Goal: Task Accomplishment & Management: Manage account settings

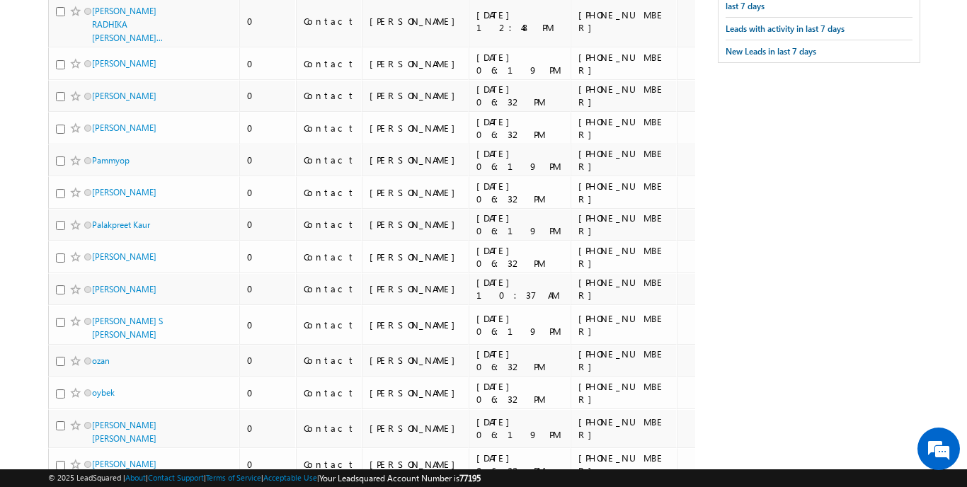
scroll to position [81, 0]
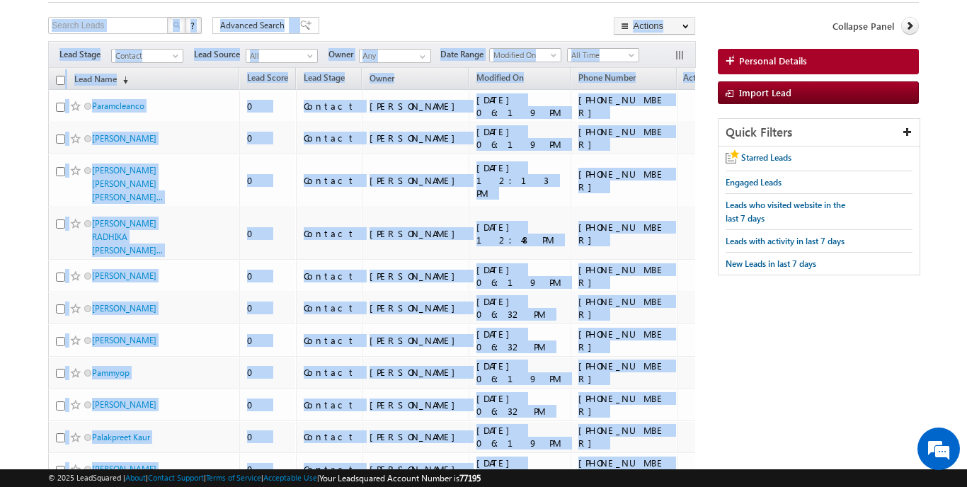
drag, startPoint x: 613, startPoint y: 358, endPoint x: 76, endPoint y: 40, distance: 624.2
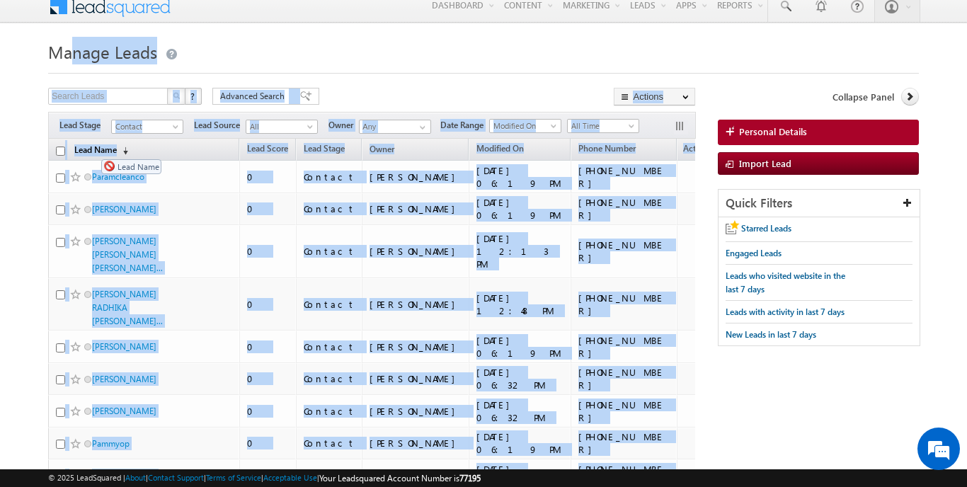
drag, startPoint x: 85, startPoint y: 144, endPoint x: 94, endPoint y: 152, distance: 12.1
click at [94, 152] on link "Lead Name (sorted descending)" at bounding box center [101, 151] width 68 height 18
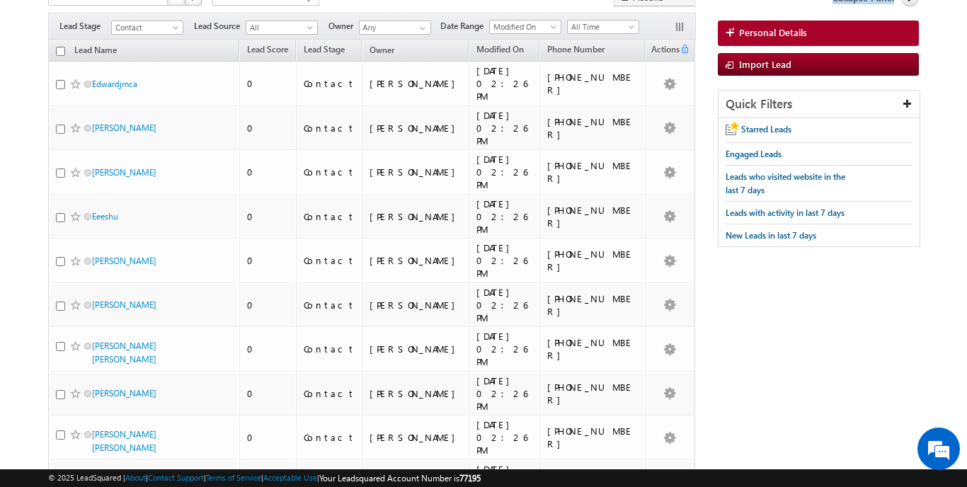
scroll to position [0, 0]
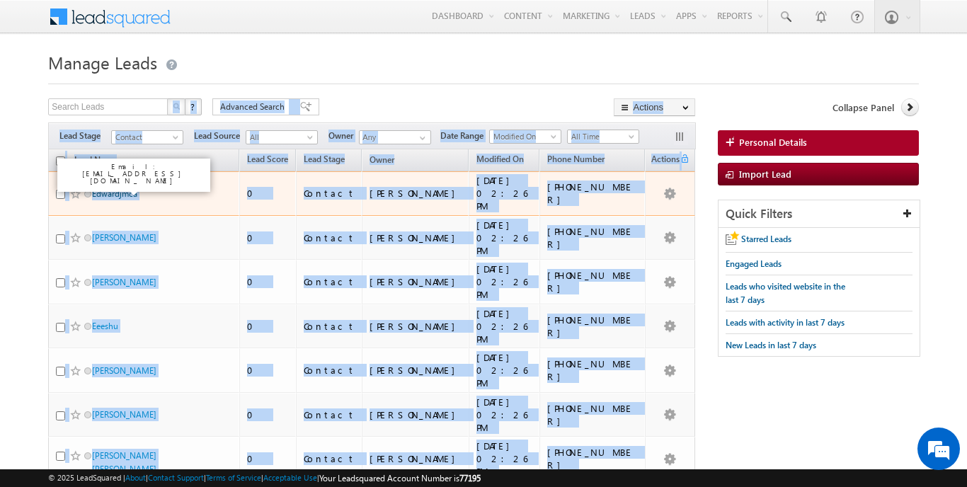
drag, startPoint x: 612, startPoint y: 366, endPoint x: 95, endPoint y: 193, distance: 545.9
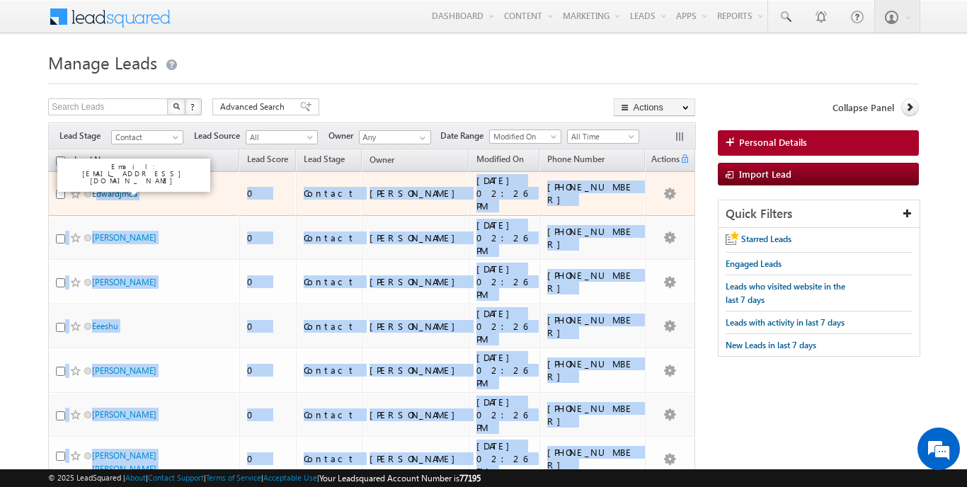
copy tbody "loremipsu 7 Dolorsi Ametco Adipi 10/30/3638 01:86 EL +555-629693361 Seddoeiu Te…"
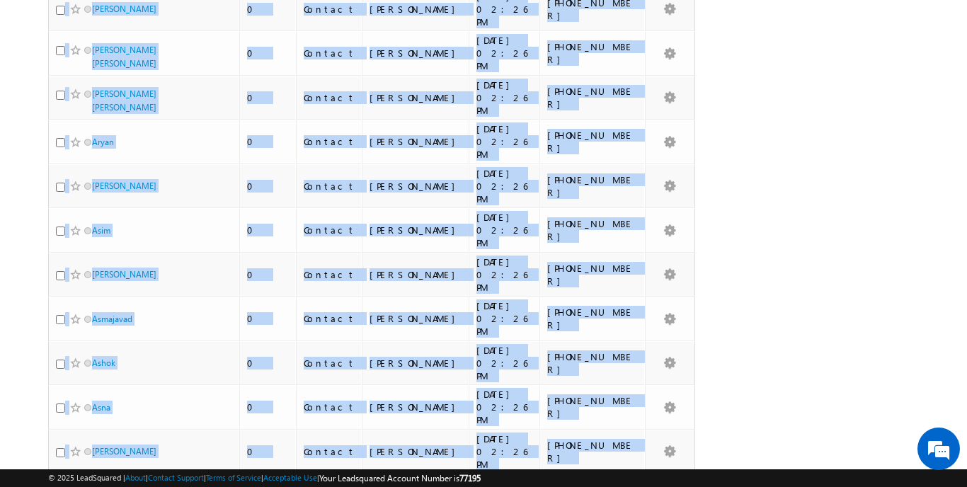
scroll to position [6341, 0]
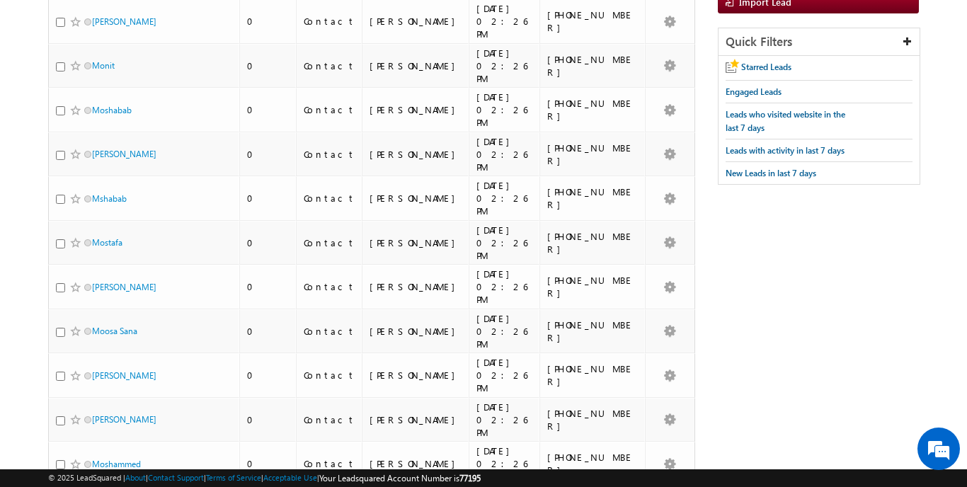
scroll to position [0, 0]
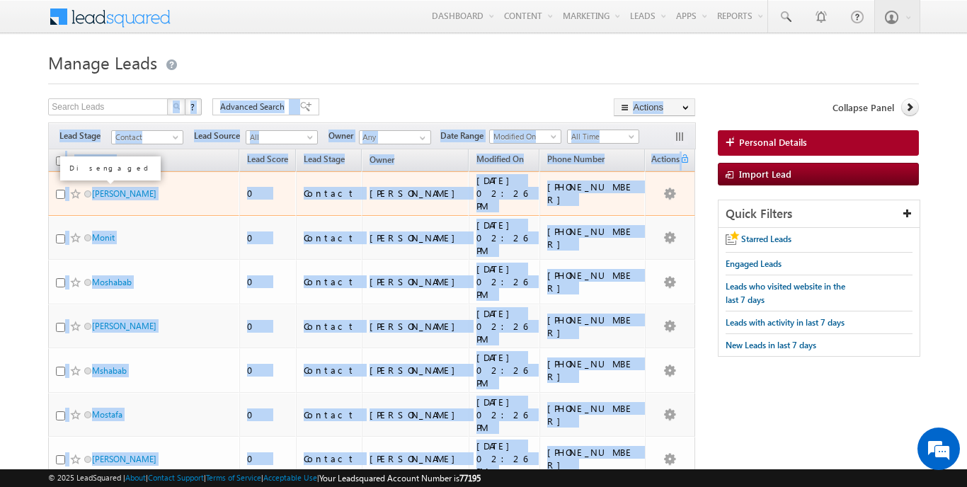
drag, startPoint x: 634, startPoint y: 387, endPoint x: 91, endPoint y: 187, distance: 579.6
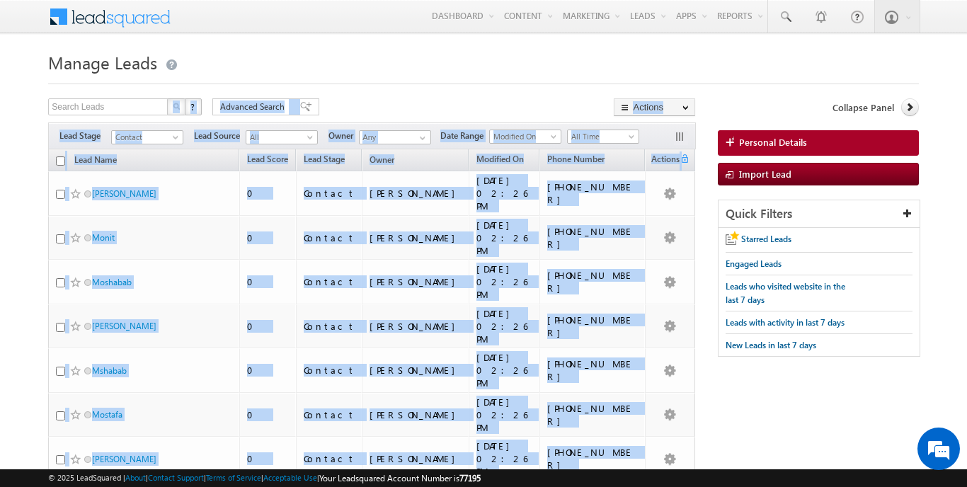
copy div "? 0217 loremip dolor Sitametc Adipis Elitsedd Eiusmo Temporin utlabo etdolor Ma…"
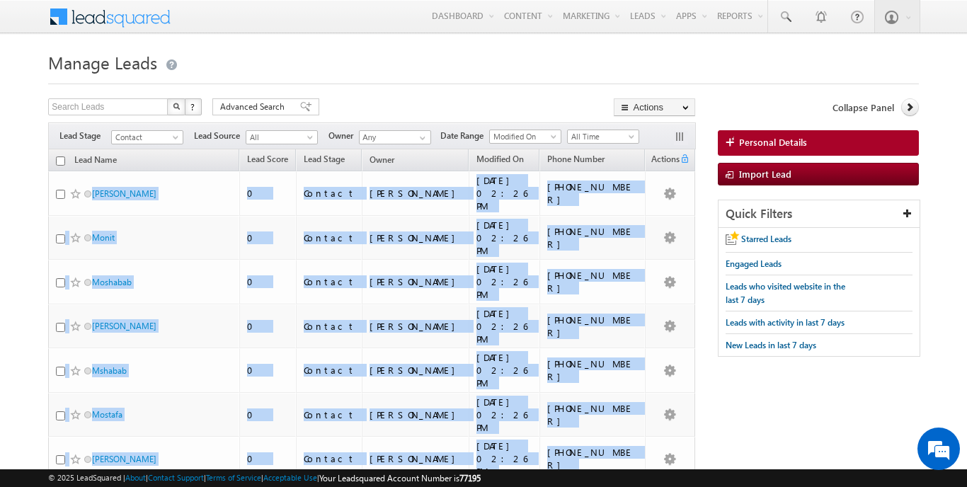
scroll to position [5566, 0]
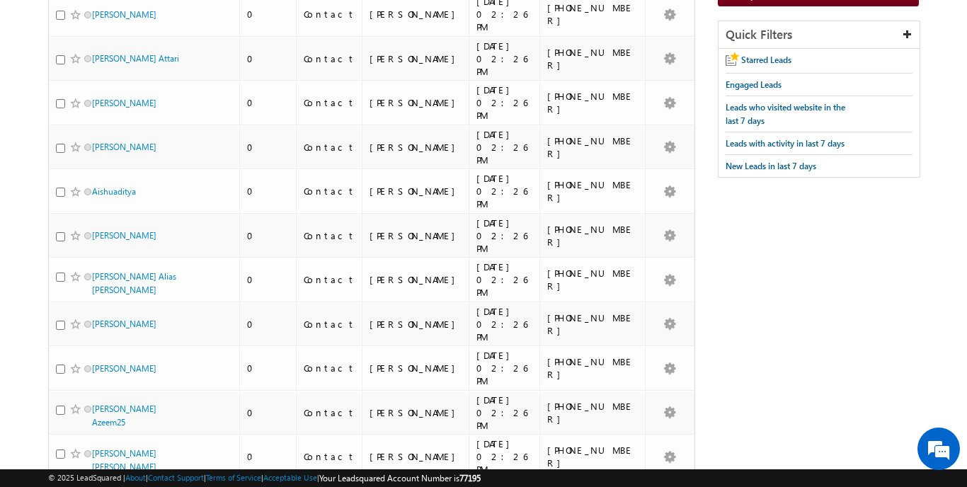
scroll to position [0, 0]
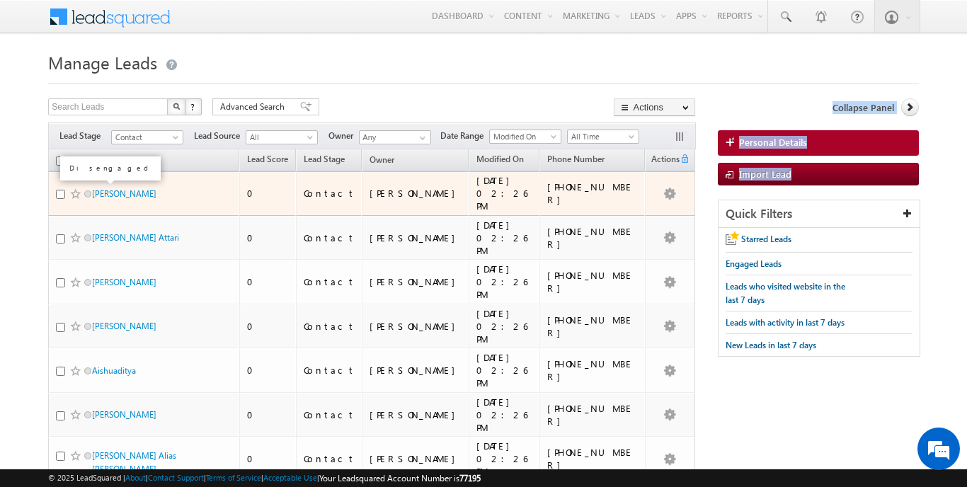
drag, startPoint x: 635, startPoint y: 366, endPoint x: 86, endPoint y: 192, distance: 576.4
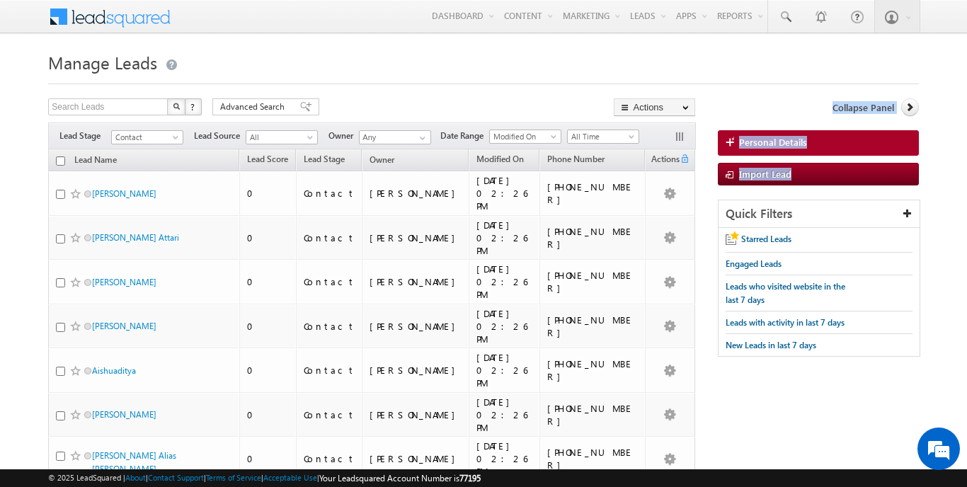
copy div "Refresh first prev 1 2 3 4 5 6 7 8 9 10 ... next last [DATE] - [DATE] of 5650 S…"
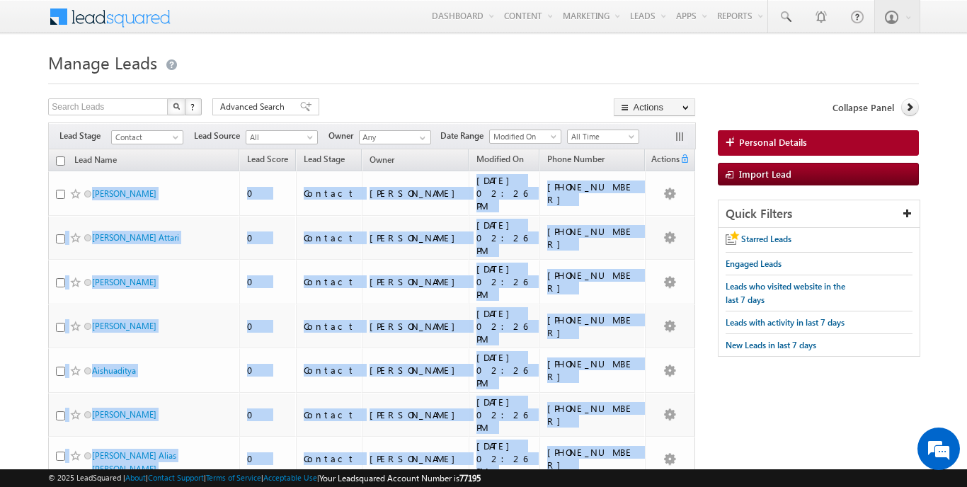
click at [307, 72] on h1 "Manage Leads" at bounding box center [483, 61] width 870 height 28
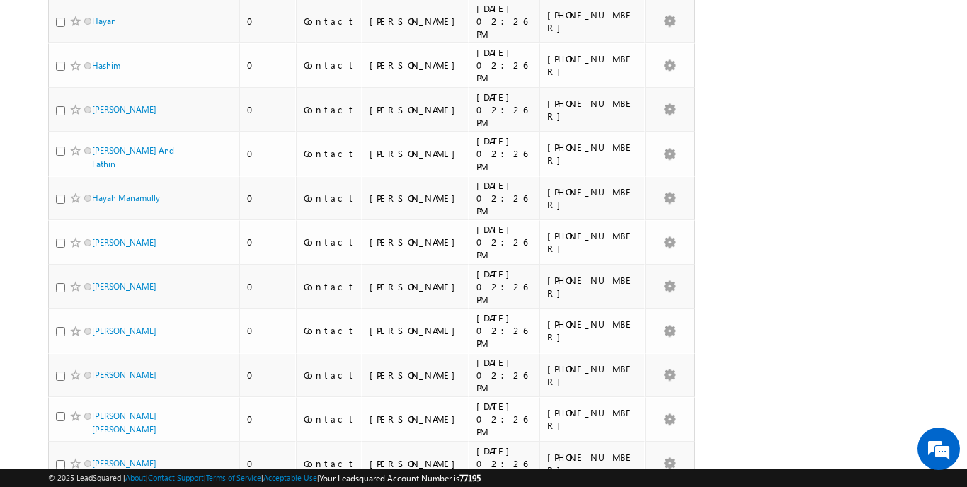
scroll to position [6340, 0]
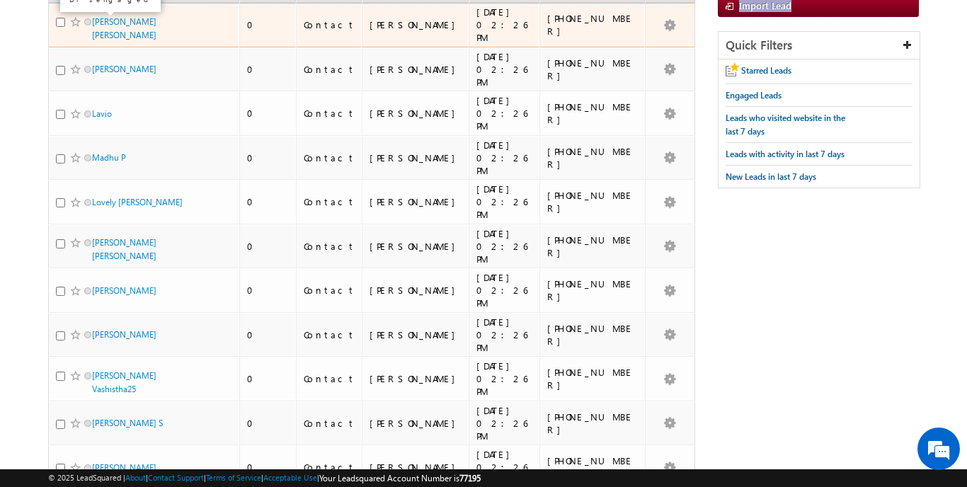
scroll to position [0, 0]
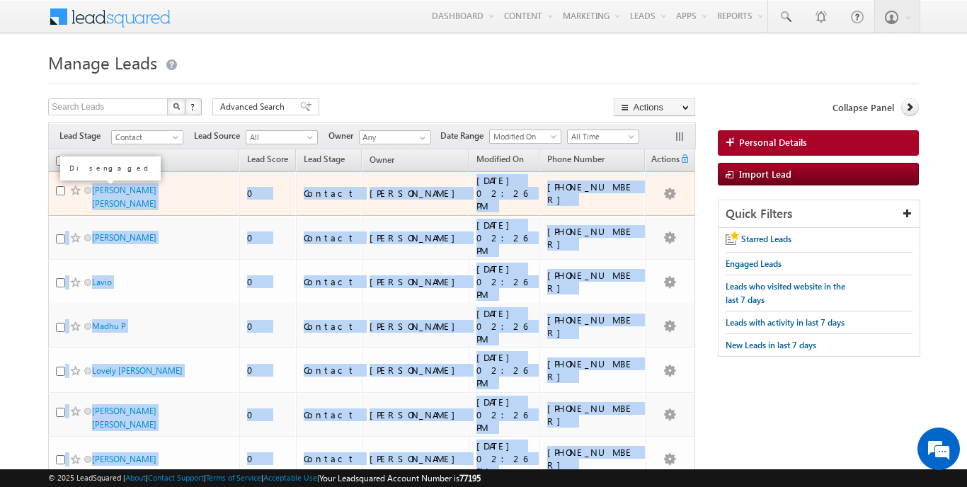
drag, startPoint x: 628, startPoint y: 381, endPoint x: 88, endPoint y: 187, distance: 574.1
copy div "Lorem Ipsumd 8 Sitamet Consec Adipi 81/02/7939 59:15 EL +369-152484040 Sedd Eiu…"
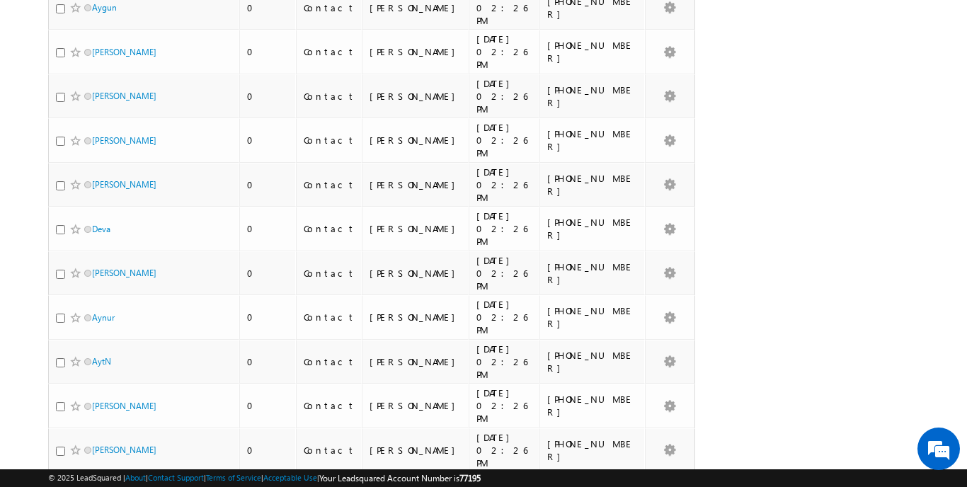
scroll to position [6345, 0]
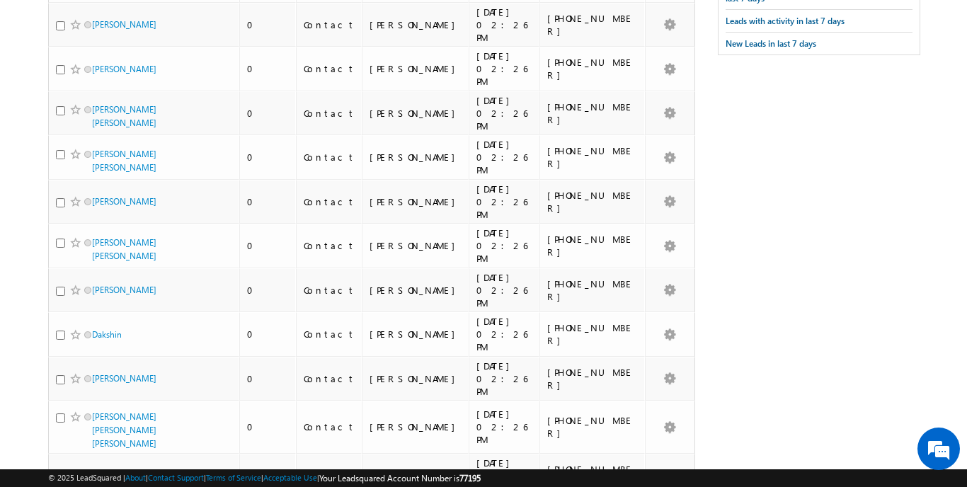
scroll to position [18, 0]
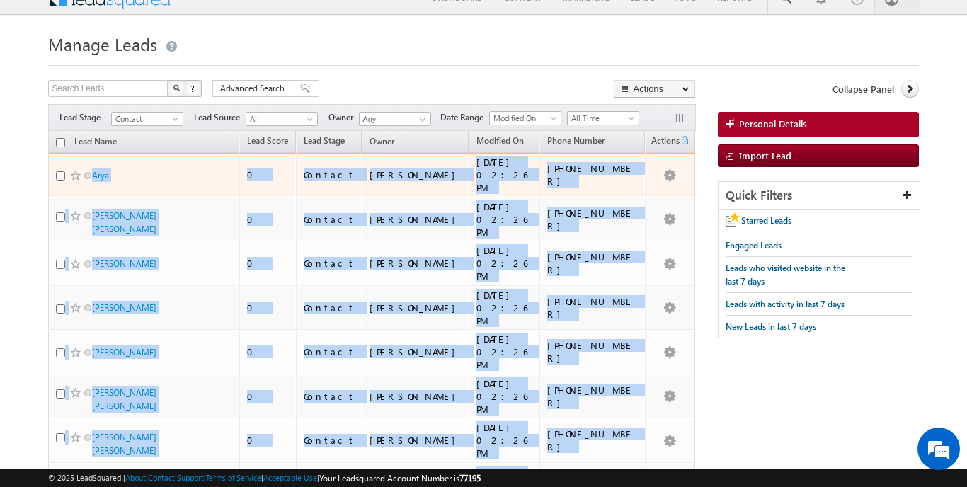
drag, startPoint x: 626, startPoint y: 372, endPoint x: 101, endPoint y: 164, distance: 565.1
copy tbody "Lore 8 Ipsumdo Sitame Conse 40/22/8185 28:68 AD +444-380800252 Elits Doeiusmo T…"
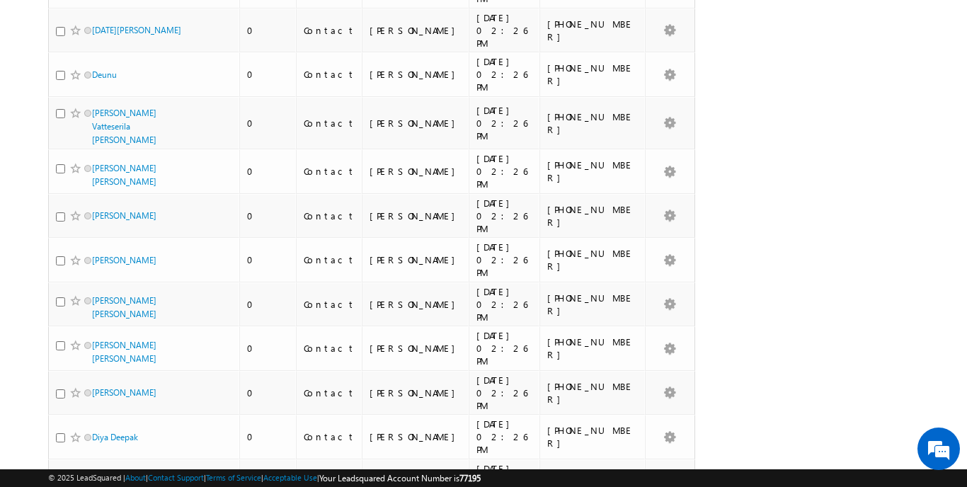
scroll to position [6340, 0]
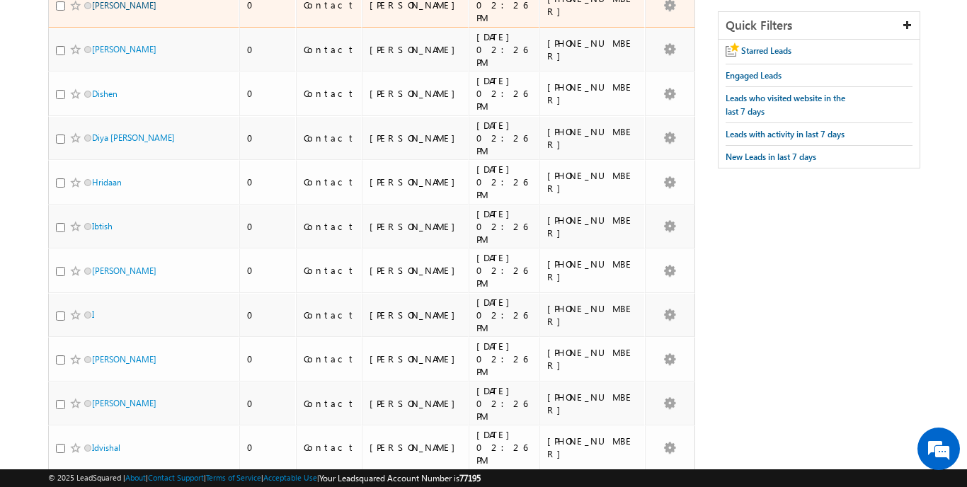
scroll to position [0, 0]
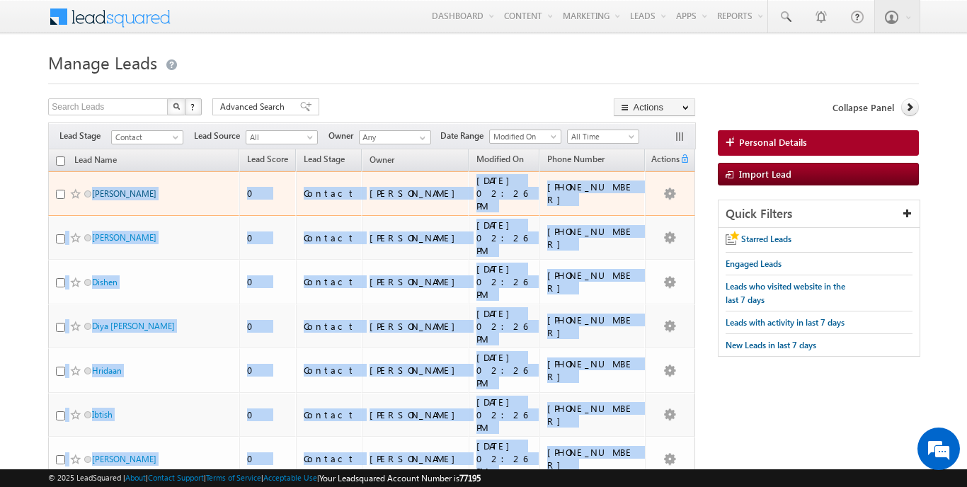
drag, startPoint x: 634, startPoint y: 363, endPoint x: 92, endPoint y: 190, distance: 568.6
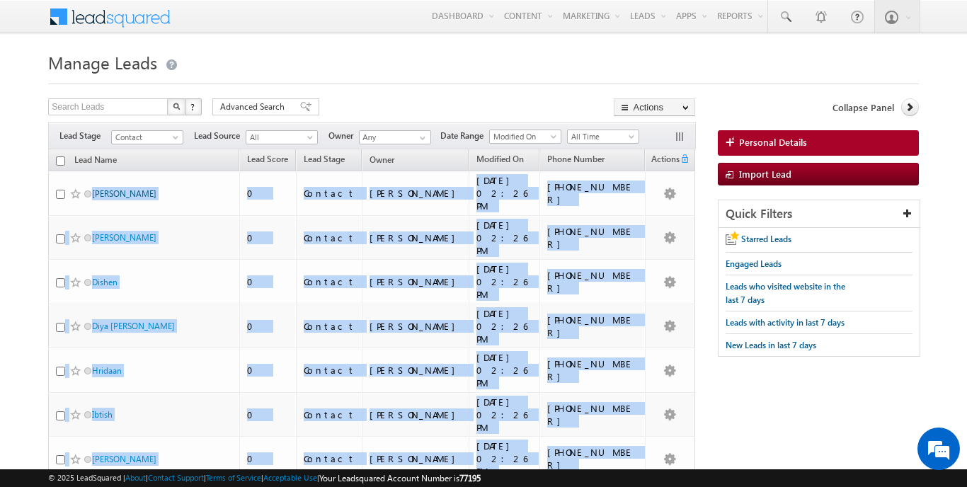
copy tbody "Lorem Ipsumd Sitametco 1 Adipisc Elitse Doeiu 66/87/4940 33:38 TE +251-61316680…"
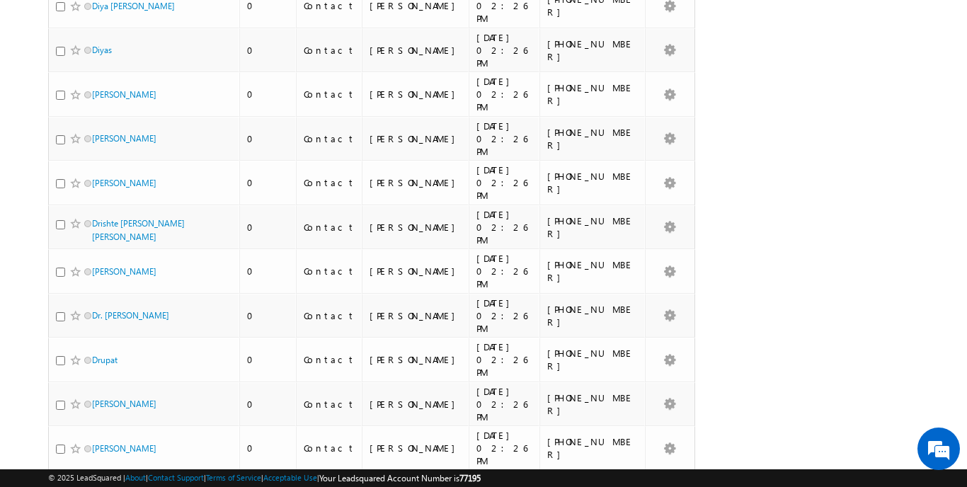
scroll to position [6439, 0]
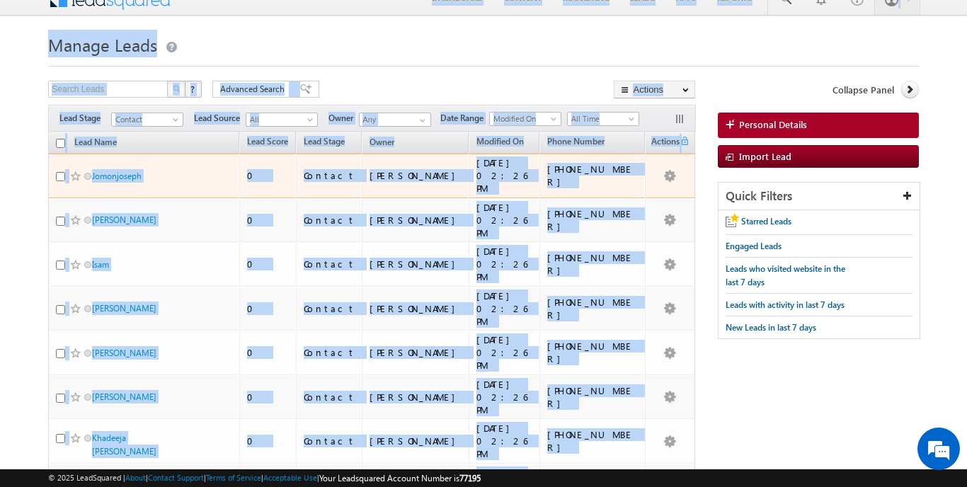
scroll to position [0, 0]
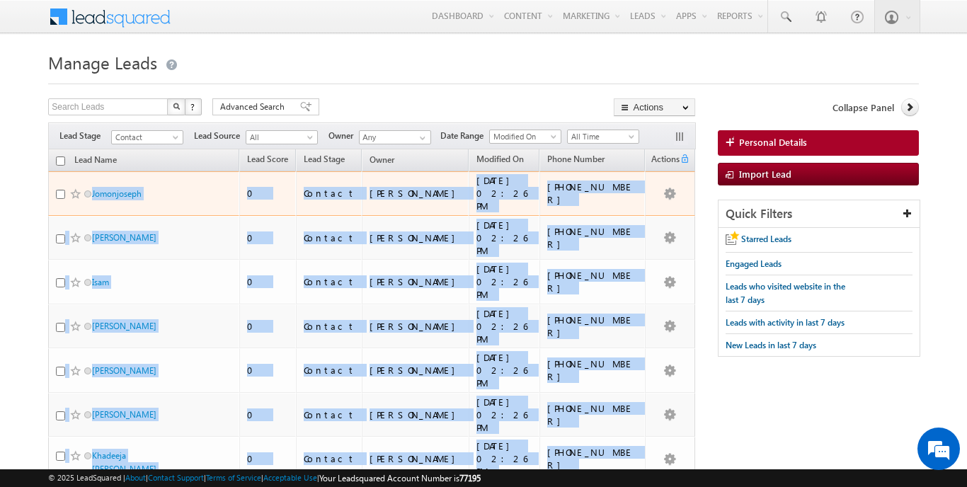
drag, startPoint x: 628, startPoint y: 363, endPoint x: 91, endPoint y: 185, distance: 566.1
copy tbody "Loremipsumd 3 Sitamet Consec Adipi 45/30/1630 35:92 EL +710-448508828 Seddo 5 E…"
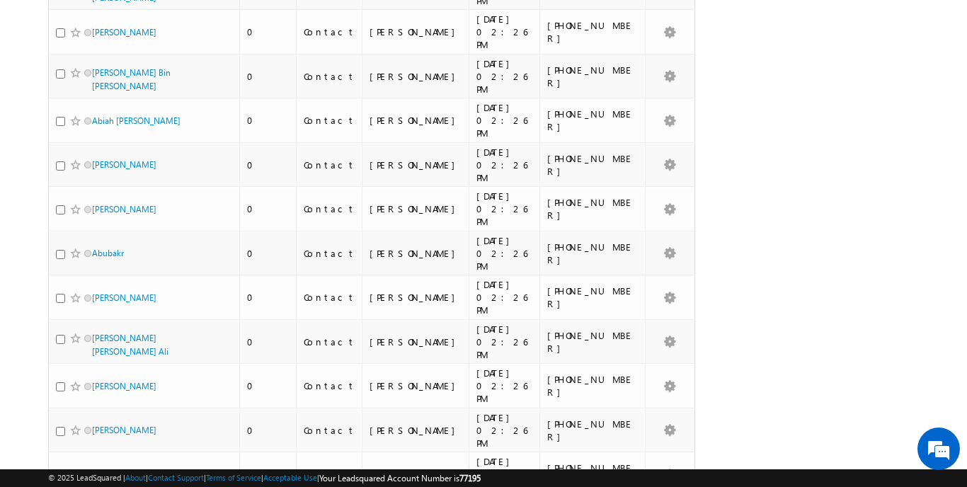
scroll to position [6390, 0]
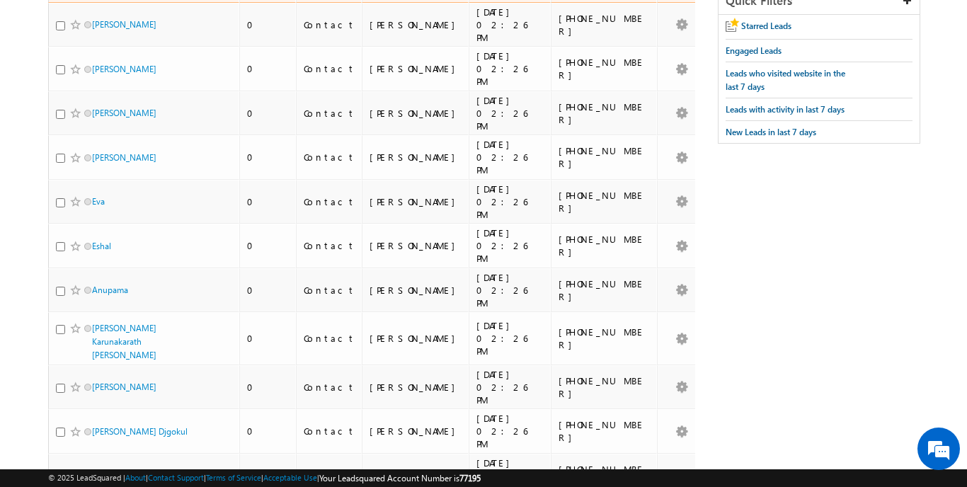
scroll to position [1, 0]
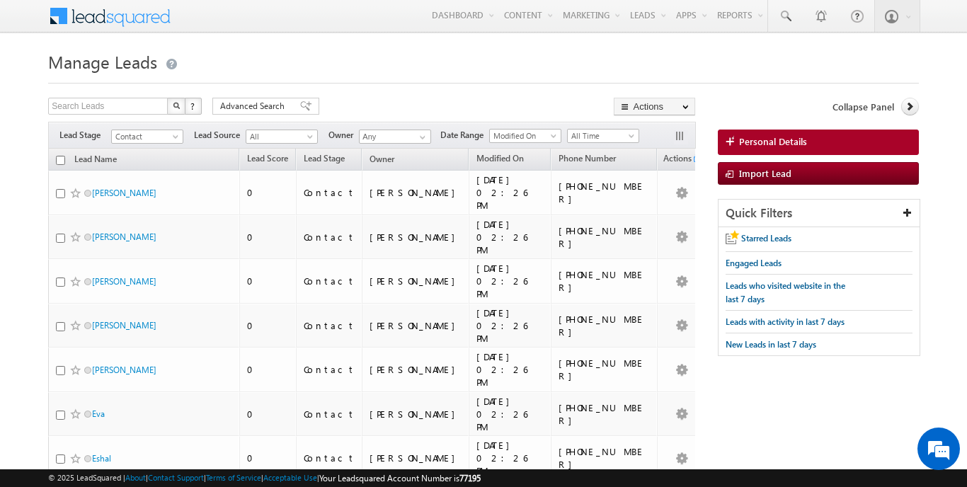
drag, startPoint x: 629, startPoint y: 365, endPoint x: 92, endPoint y: 182, distance: 567.0
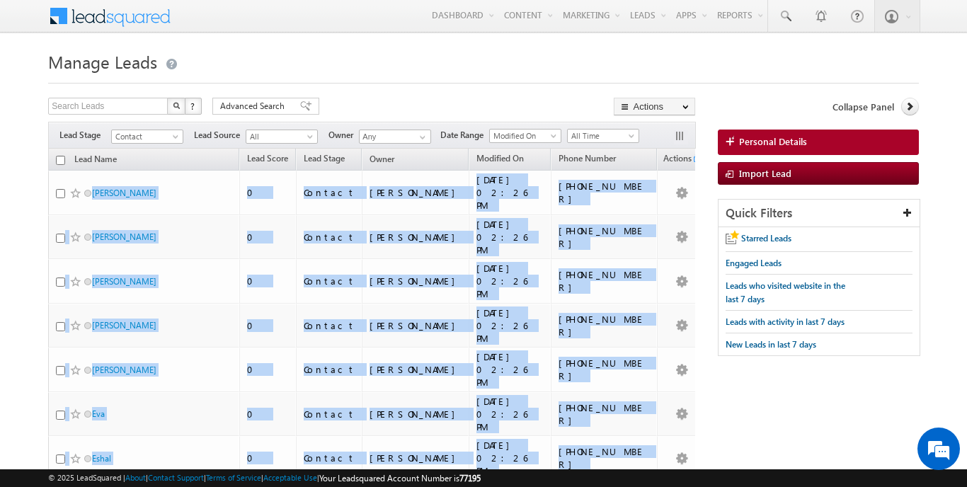
copy tbody "Lore Ipsumdo Sitam 1 Consect Adipis Elits 35/40/4430 55:21 DO +819-493682849 Ei…"
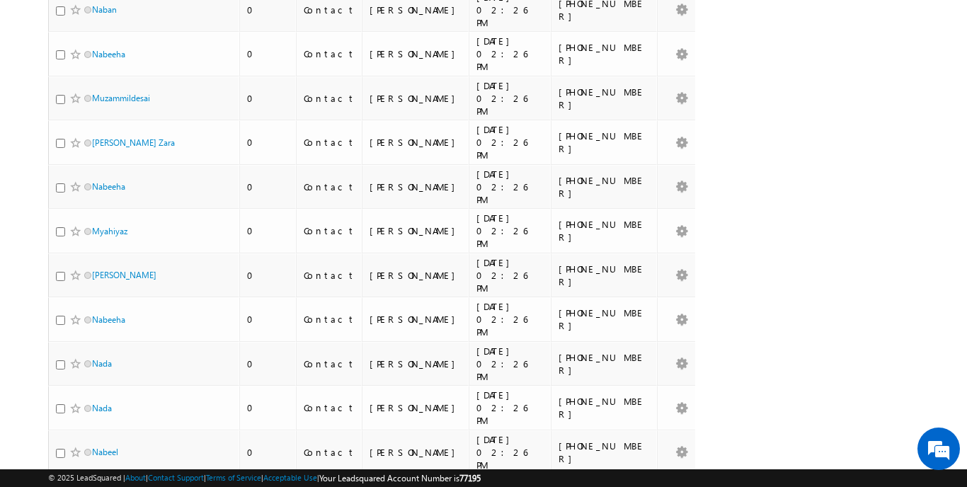
scroll to position [6373, 0]
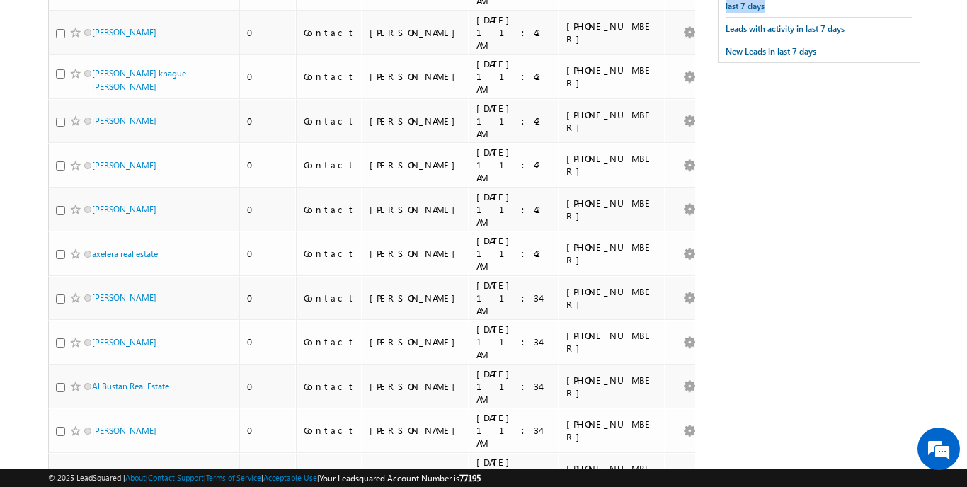
scroll to position [152, 0]
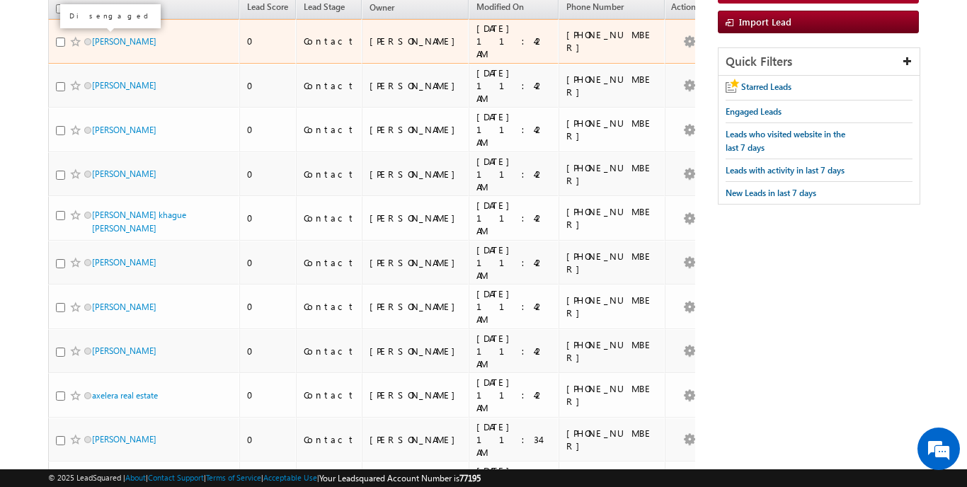
drag, startPoint x: 630, startPoint y: 357, endPoint x: 90, endPoint y: 175, distance: 570.1
copy div "Refresh first prev ... 11 12 13 14 15 16 17 18 19 20 ... next last 3001 - 3200 …"
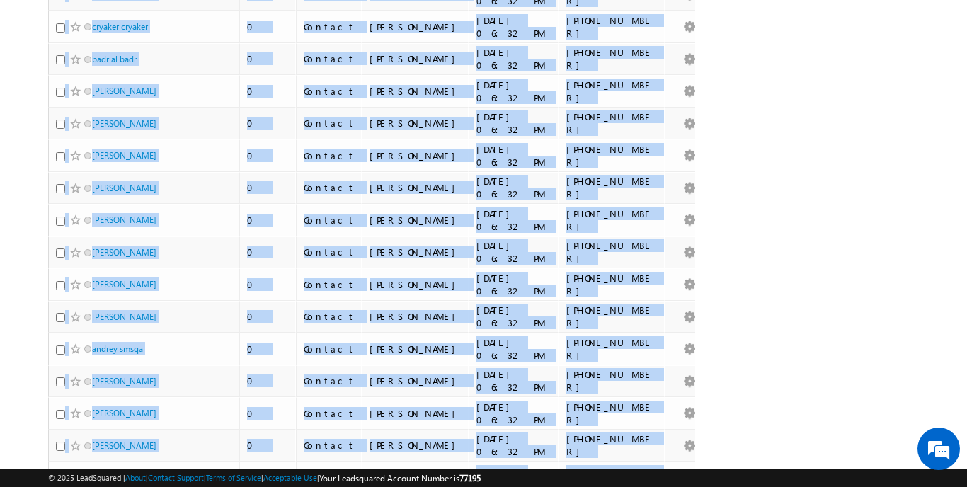
scroll to position [6538, 0]
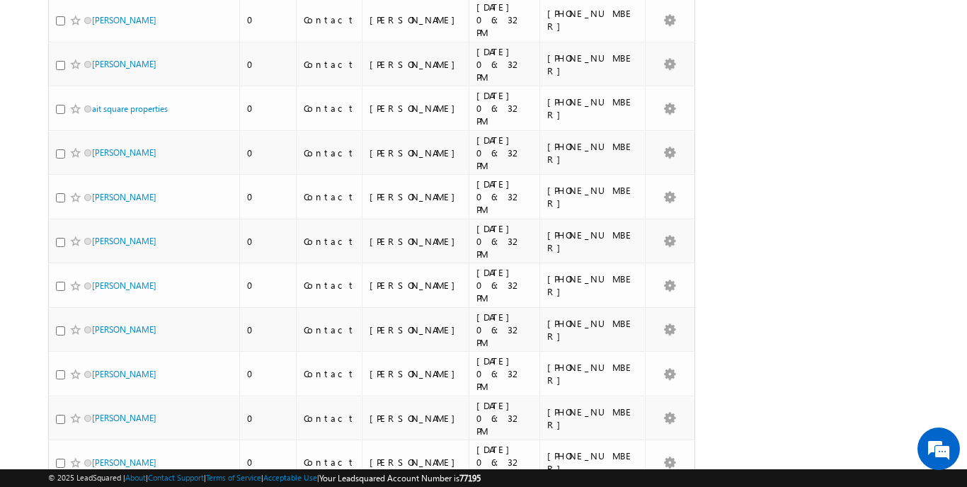
scroll to position [6306, 0]
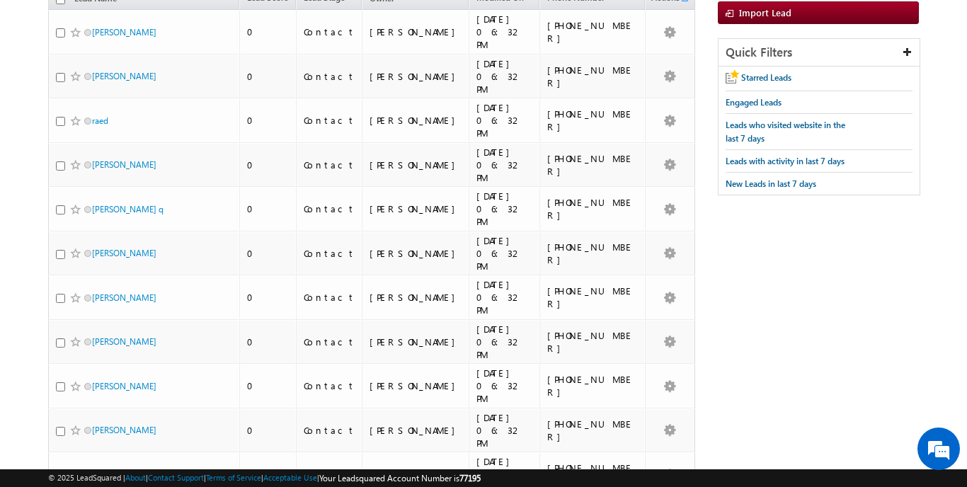
scroll to position [0, 0]
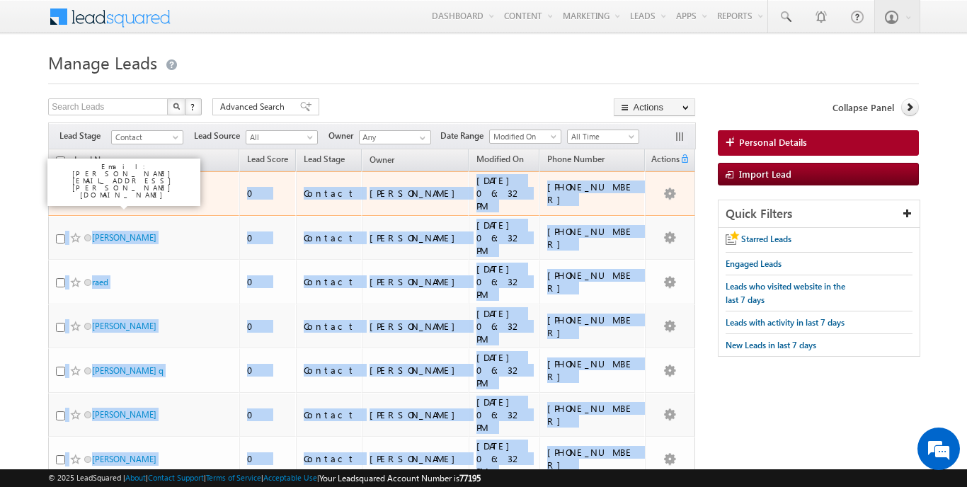
drag, startPoint x: 633, startPoint y: 373, endPoint x: 94, endPoint y: 187, distance: 570.1
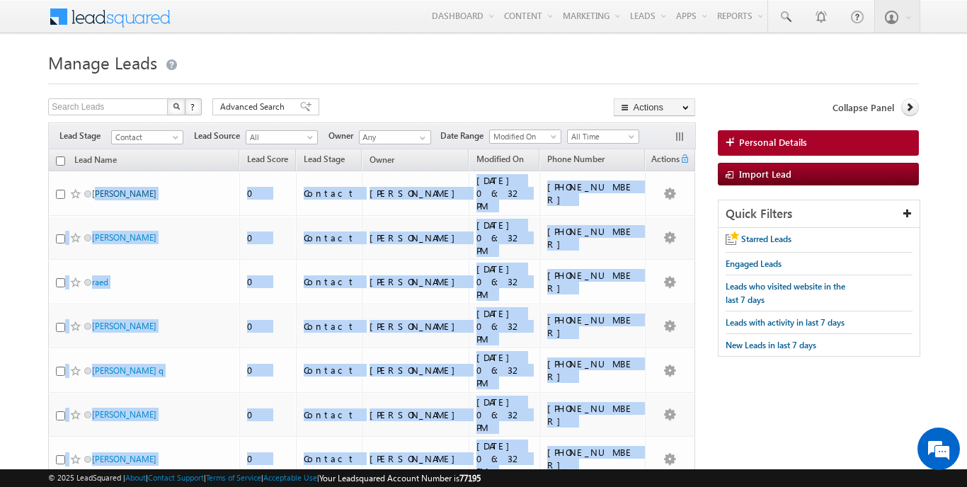
copy div "lore 8 Ipsumdo Sitame Conse 12/93/6446 86:84 AD +523-506714307 elitsed doeiu 6 …"
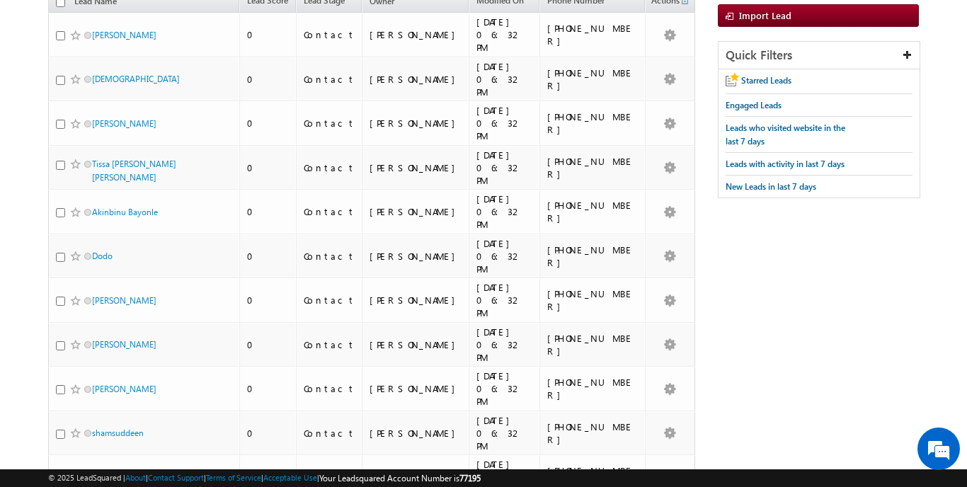
scroll to position [17, 0]
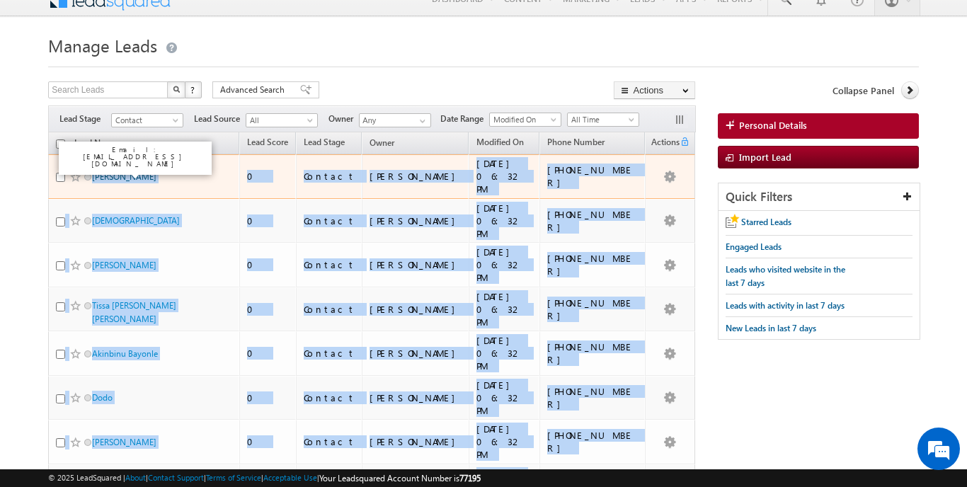
drag, startPoint x: 668, startPoint y: 373, endPoint x: 96, endPoint y: 175, distance: 606.2
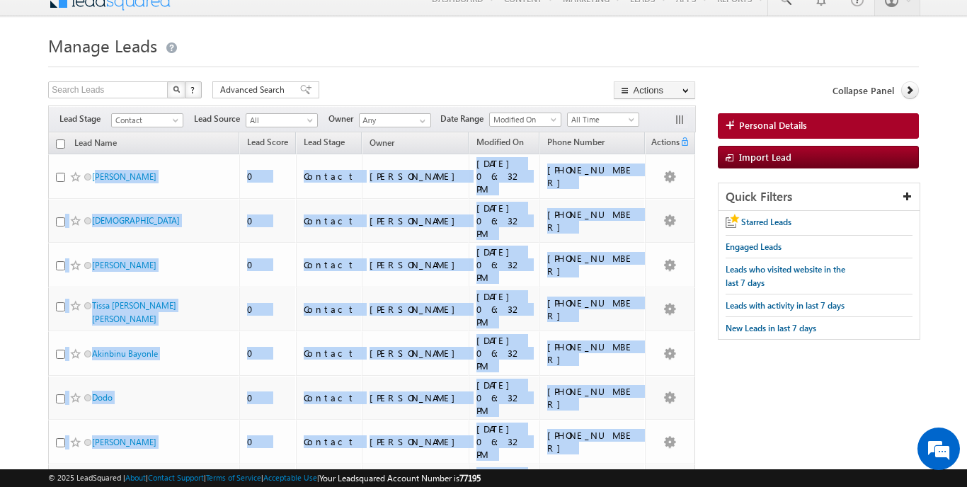
scroll to position [2859, 0]
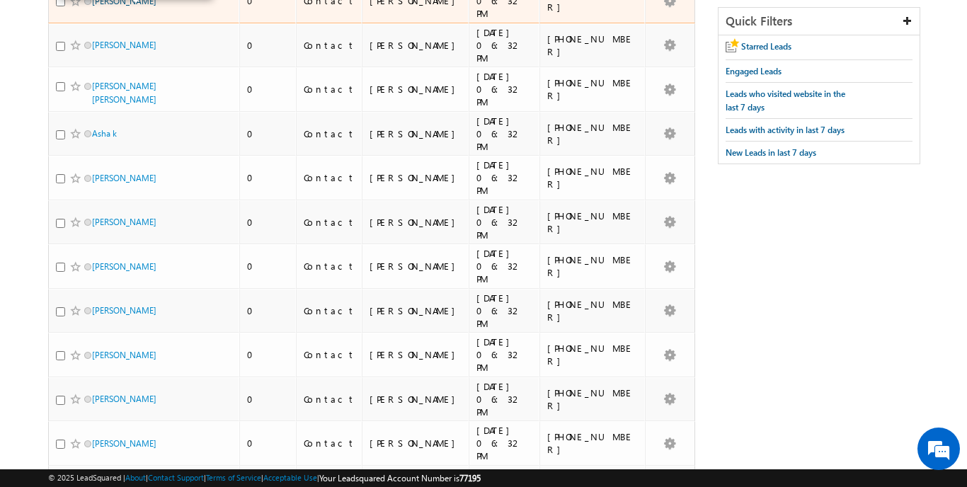
scroll to position [0, 0]
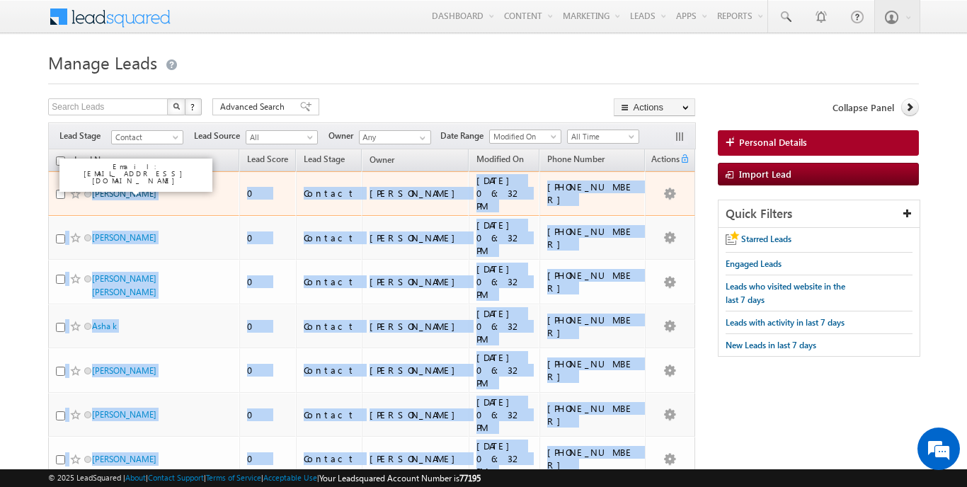
drag, startPoint x: 627, startPoint y: 377, endPoint x: 93, endPoint y: 192, distance: 565.0
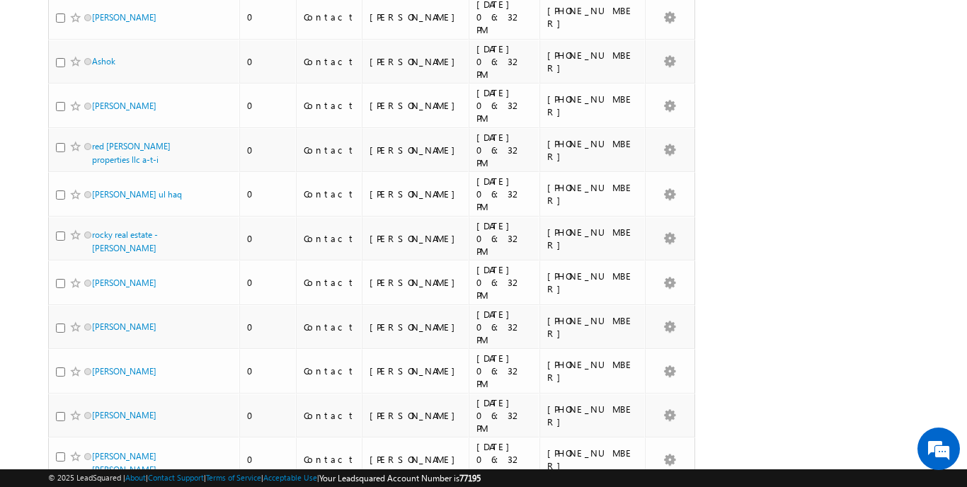
scroll to position [6283, 0]
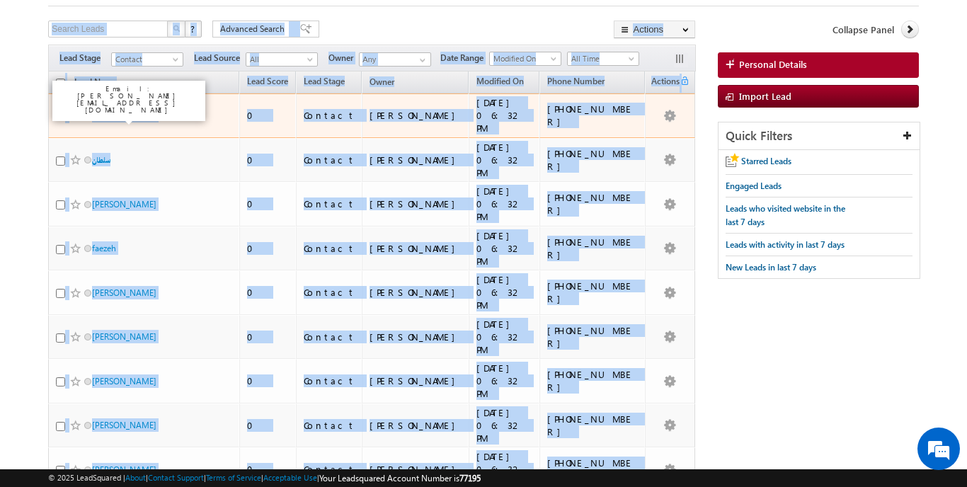
scroll to position [36, 0]
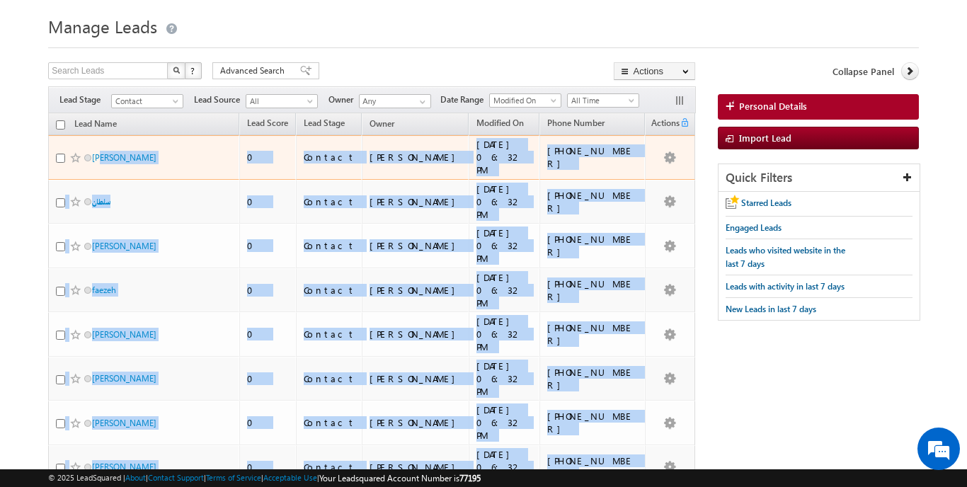
drag, startPoint x: 632, startPoint y: 375, endPoint x: 75, endPoint y: 152, distance: 600.2
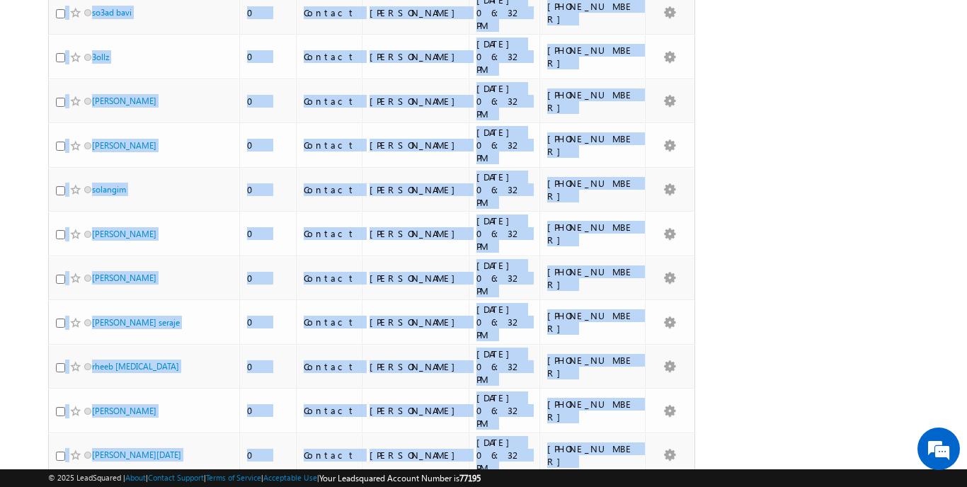
scroll to position [6277, 0]
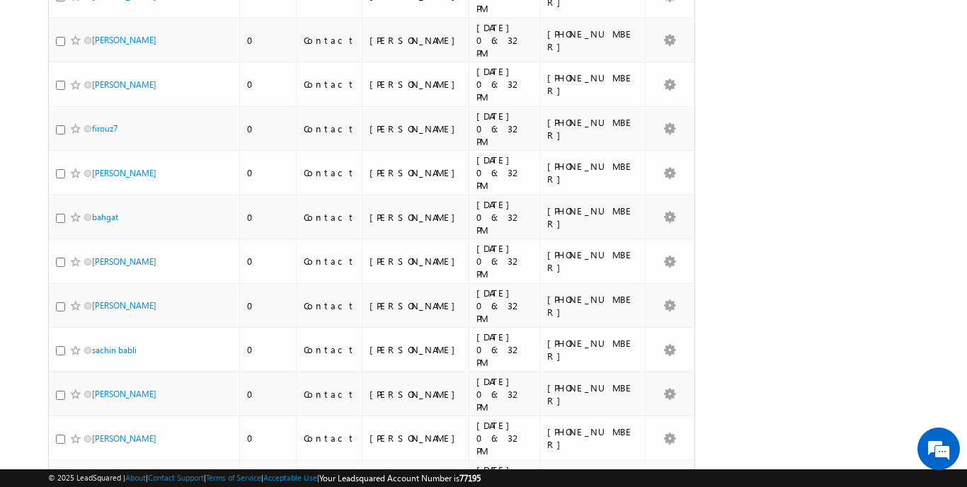
scroll to position [109, 0]
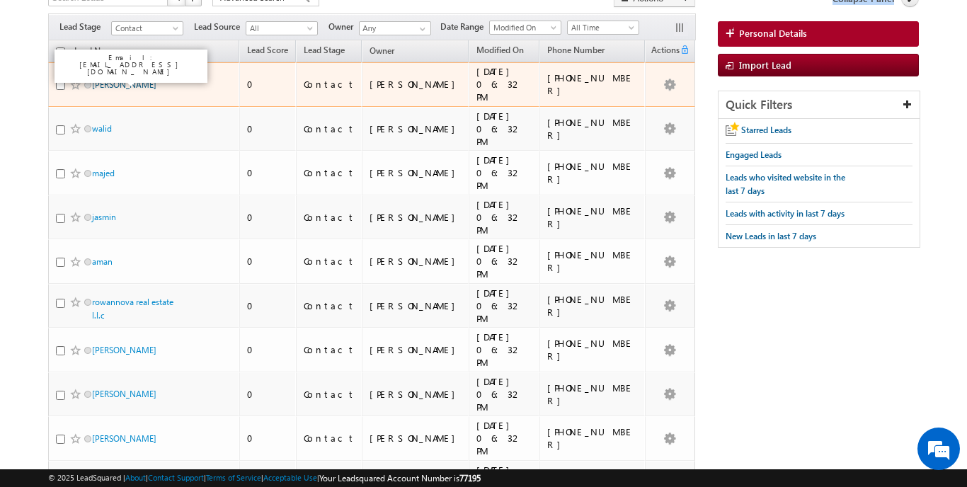
drag, startPoint x: 631, startPoint y: 399, endPoint x: 94, endPoint y: 154, distance: 590.3
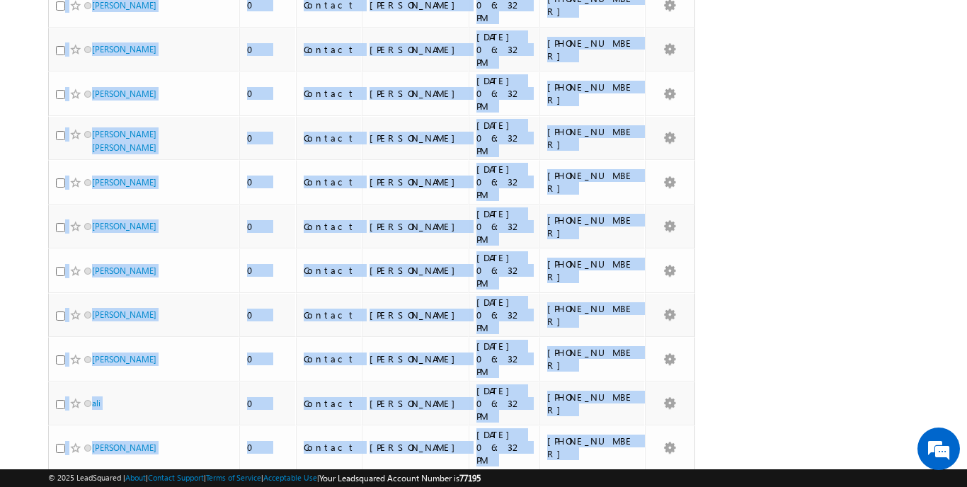
scroll to position [6300, 0]
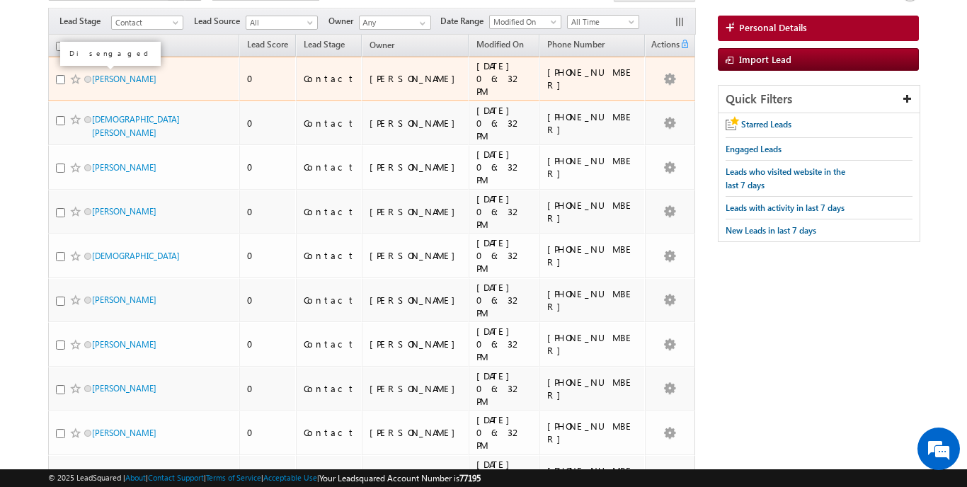
scroll to position [44, 0]
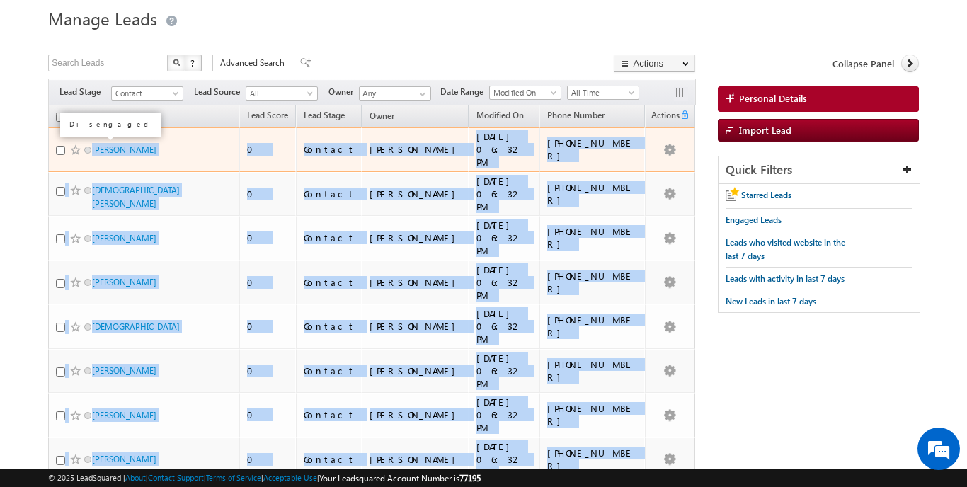
drag, startPoint x: 627, startPoint y: 387, endPoint x: 90, endPoint y: 147, distance: 588.0
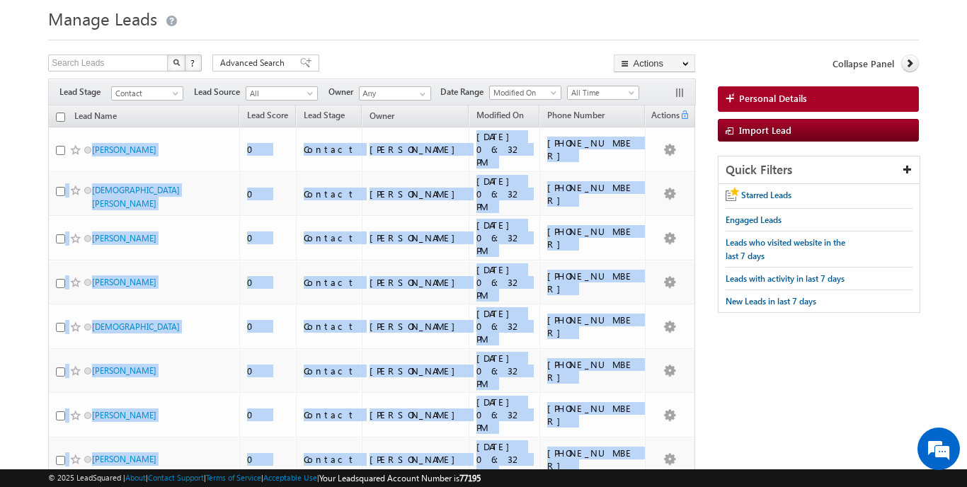
scroll to position [6317, 0]
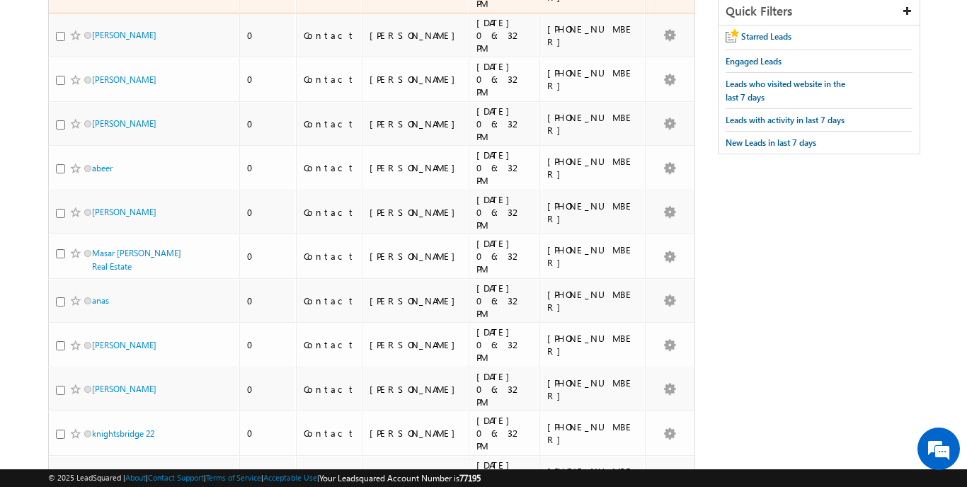
scroll to position [61, 0]
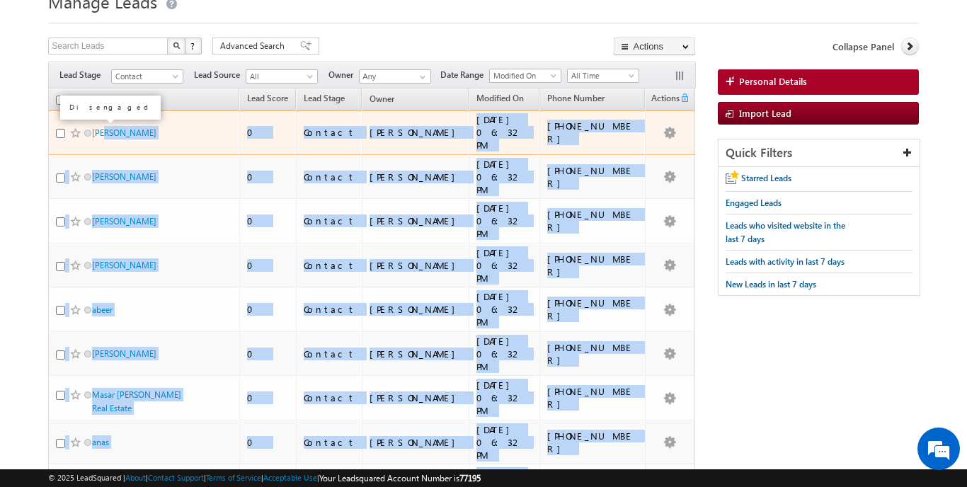
drag, startPoint x: 649, startPoint y: 377, endPoint x: 91, endPoint y: 130, distance: 610.0
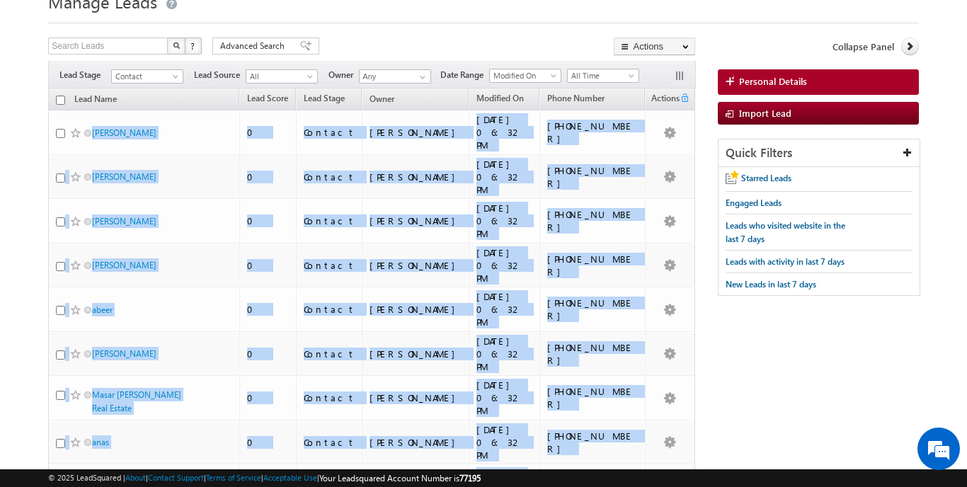
scroll to position [6317, 0]
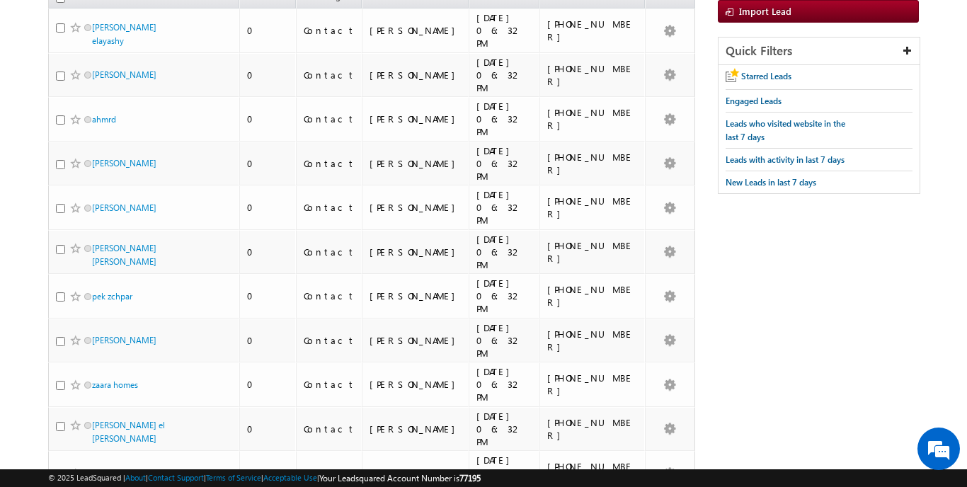
scroll to position [21, 0]
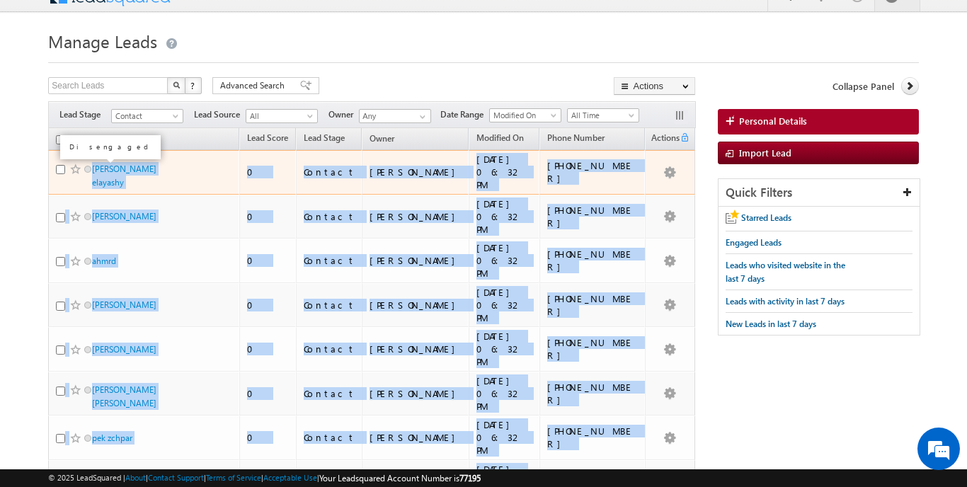
drag, startPoint x: 636, startPoint y: 382, endPoint x: 91, endPoint y: 170, distance: 584.2
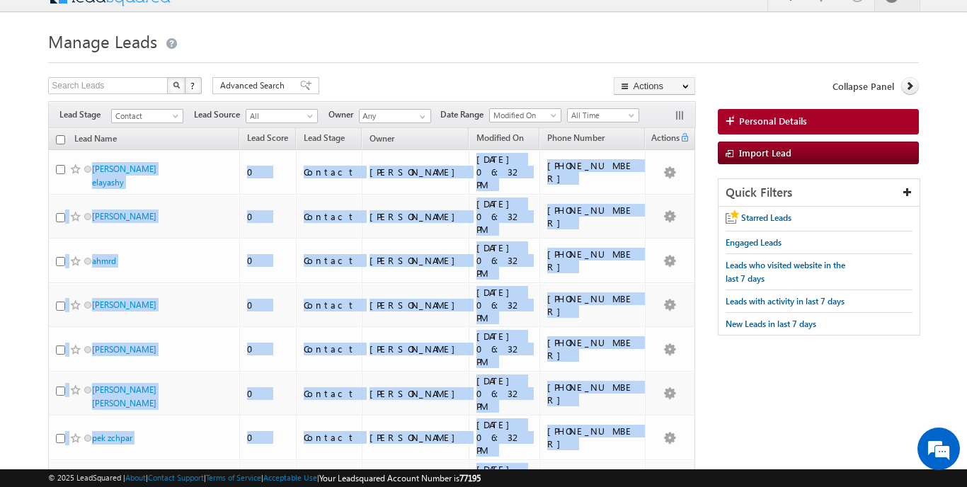
scroll to position [4190, 0]
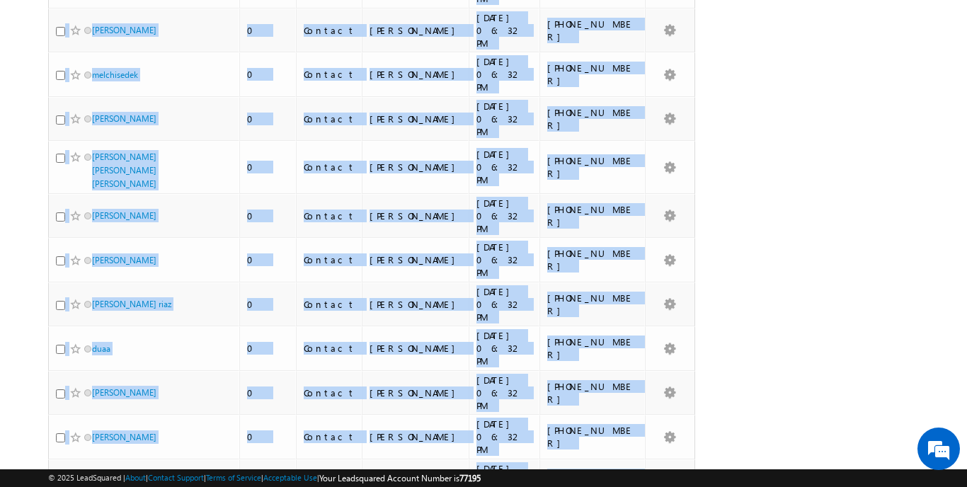
click at [586, 421] on div "Lead Name (sorted descending) Lead Score Lead Stage Owner Modified On Phone Num…" at bounding box center [371, 430] width 647 height 8942
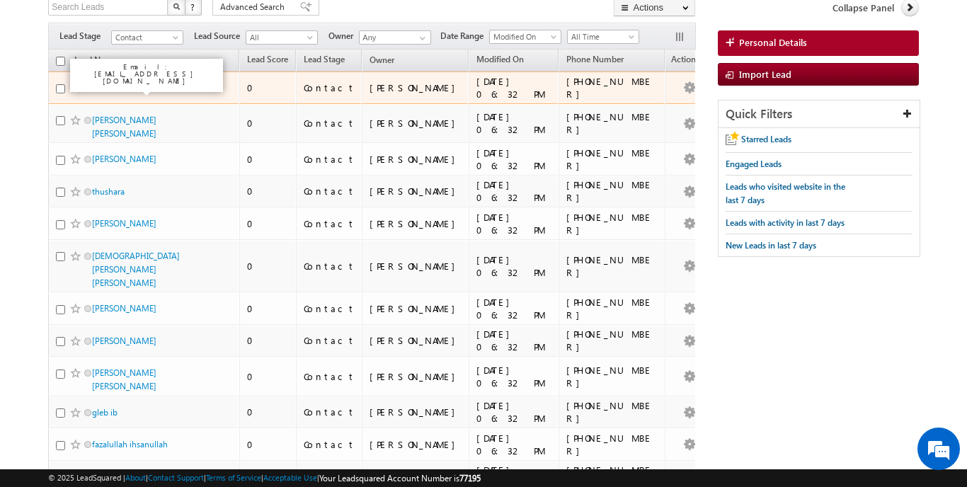
scroll to position [29, 0]
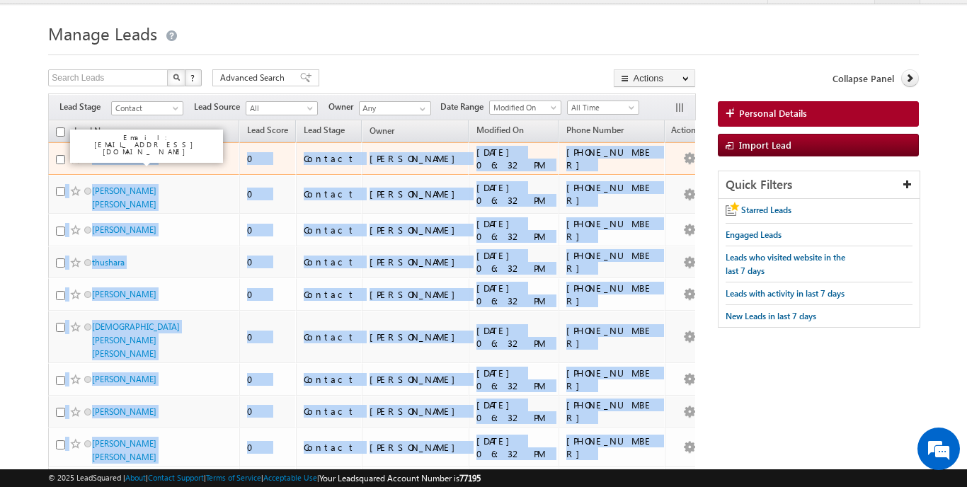
drag, startPoint x: 629, startPoint y: 371, endPoint x: 94, endPoint y: 161, distance: 574.2
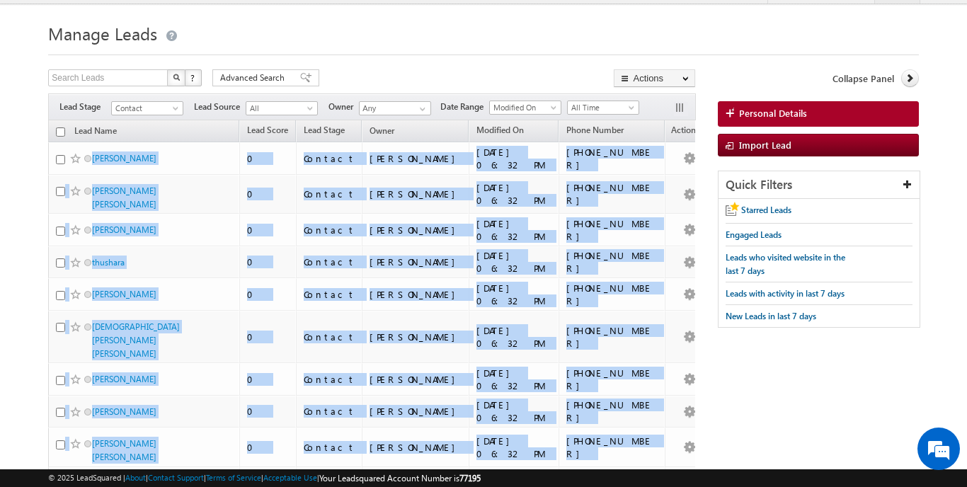
scroll to position [4106, 0]
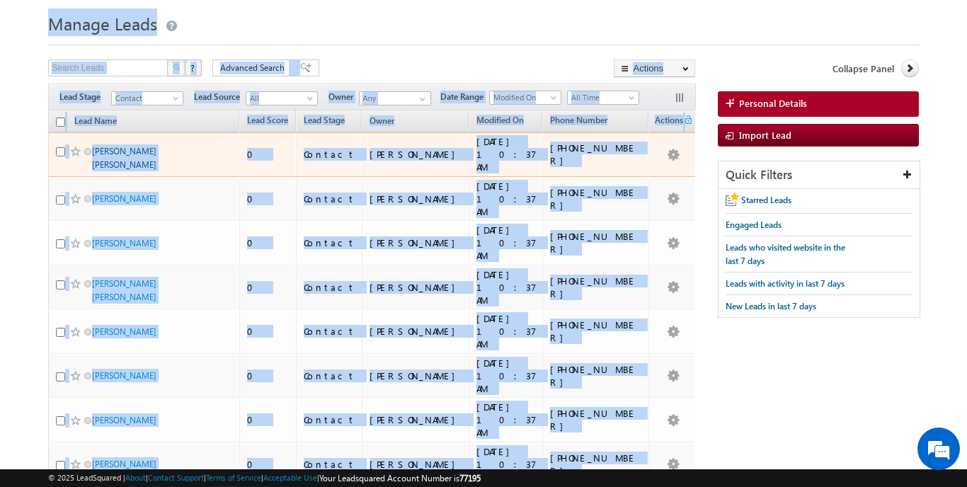
scroll to position [0, 0]
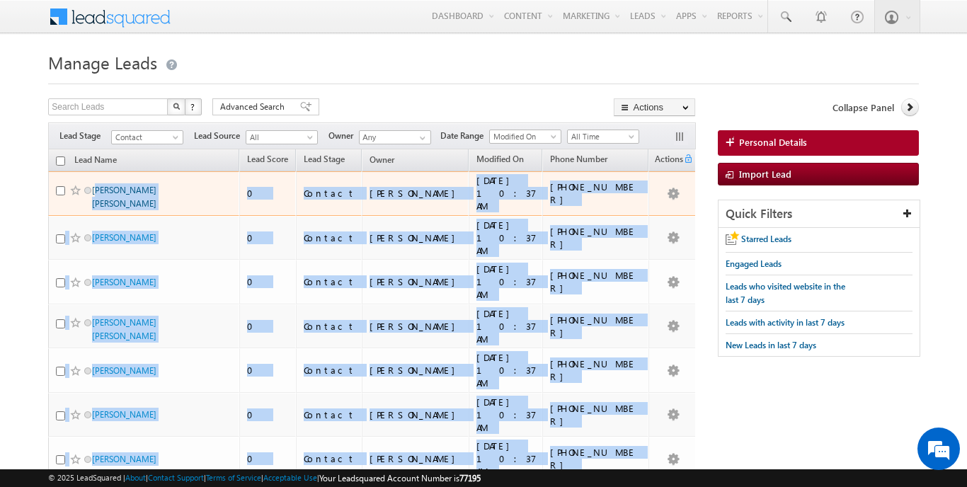
drag, startPoint x: 655, startPoint y: 373, endPoint x: 93, endPoint y: 188, distance: 591.1
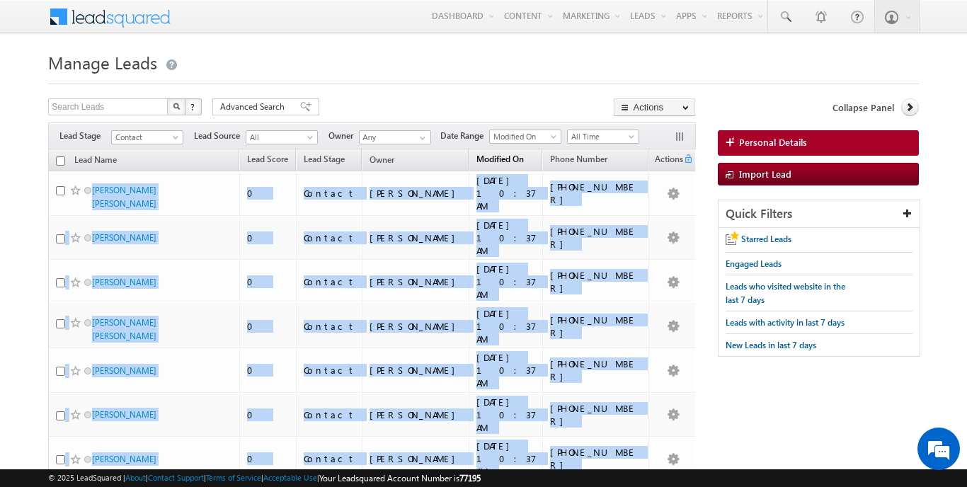
scroll to position [4913, 0]
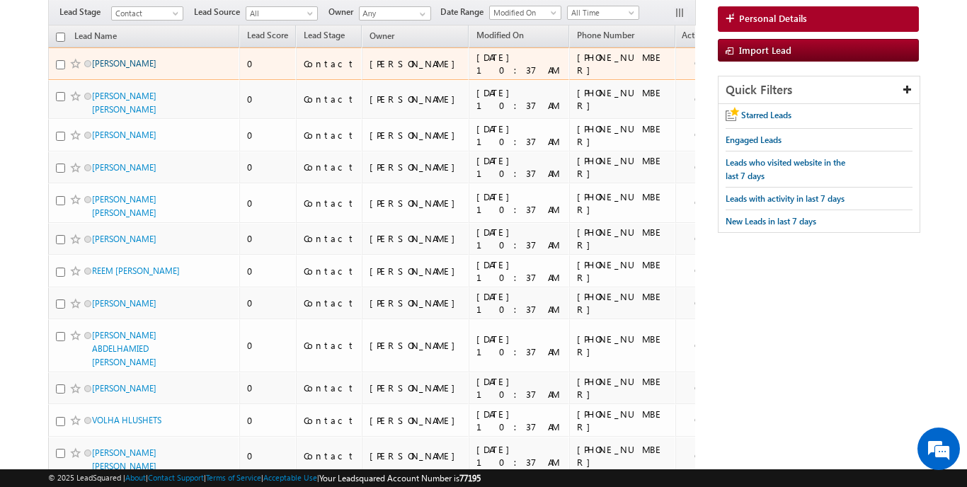
scroll to position [53, 0]
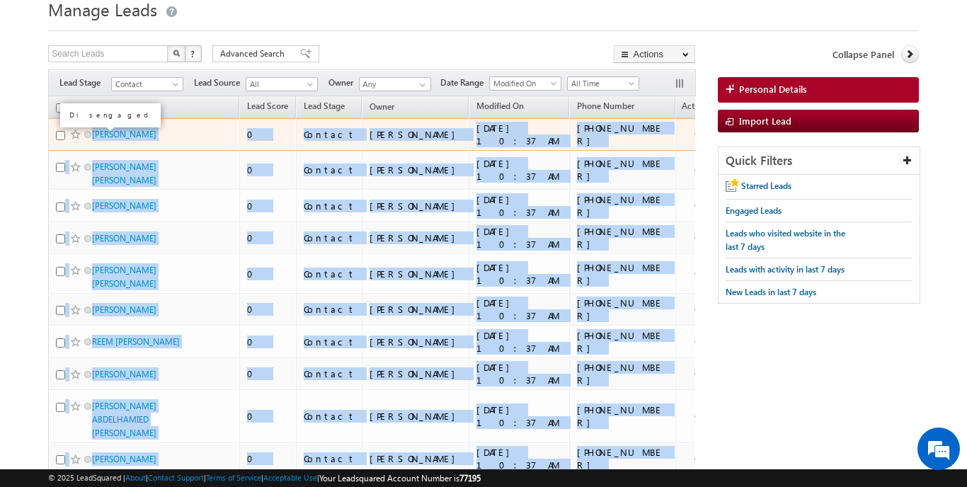
drag, startPoint x: 633, startPoint y: 379, endPoint x: 91, endPoint y: 137, distance: 594.0
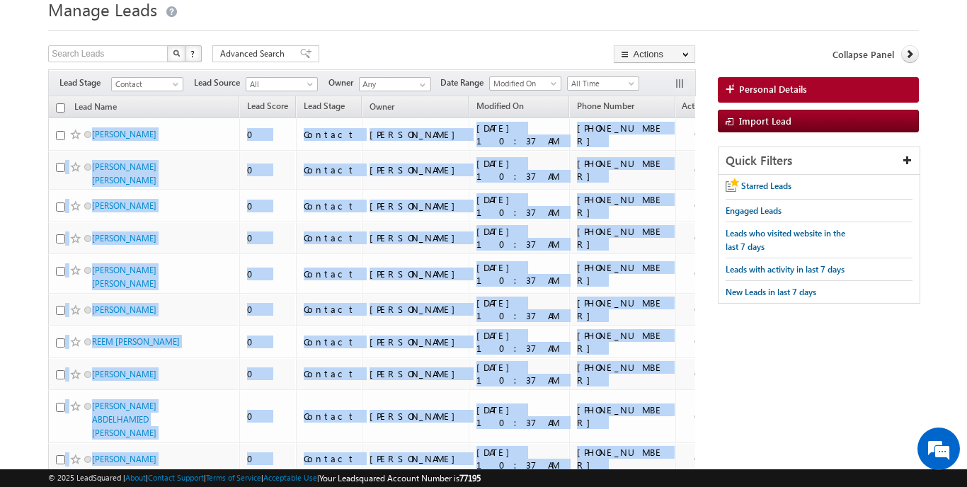
scroll to position [7471, 0]
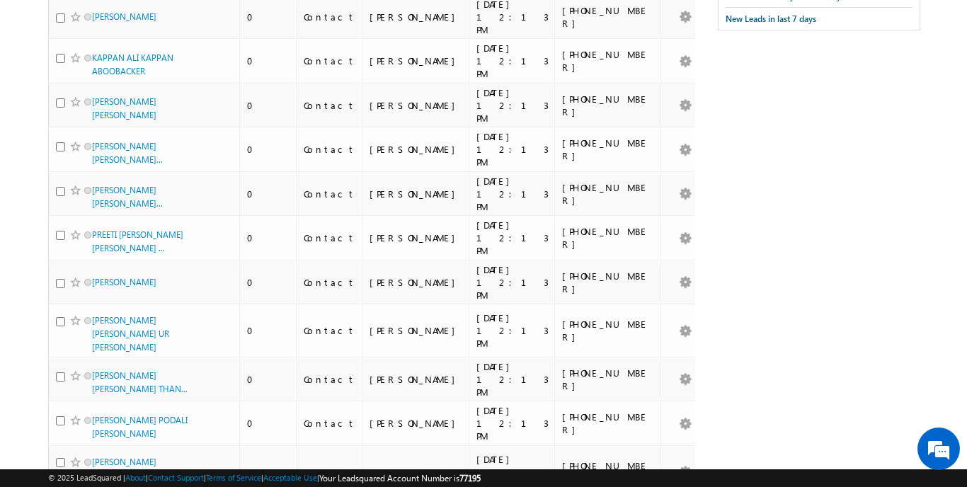
scroll to position [114, 0]
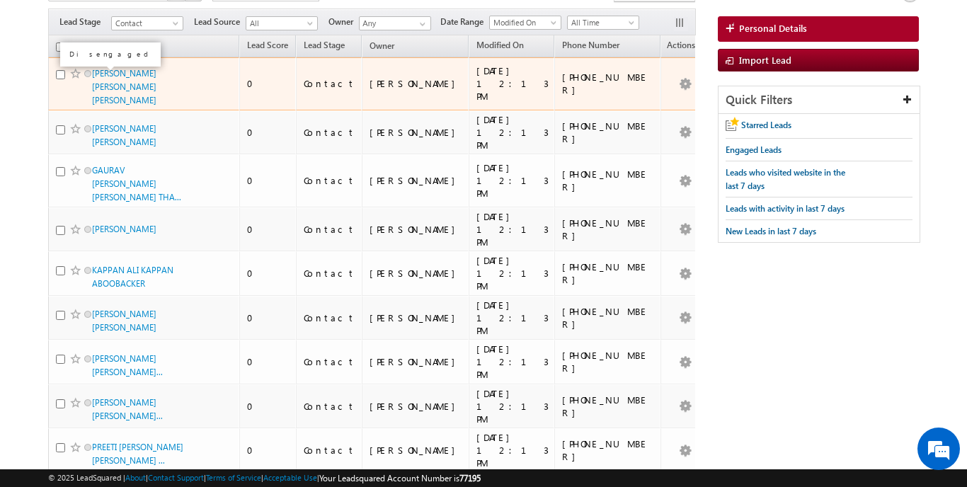
drag, startPoint x: 629, startPoint y: 372, endPoint x: 91, endPoint y: 149, distance: 582.8
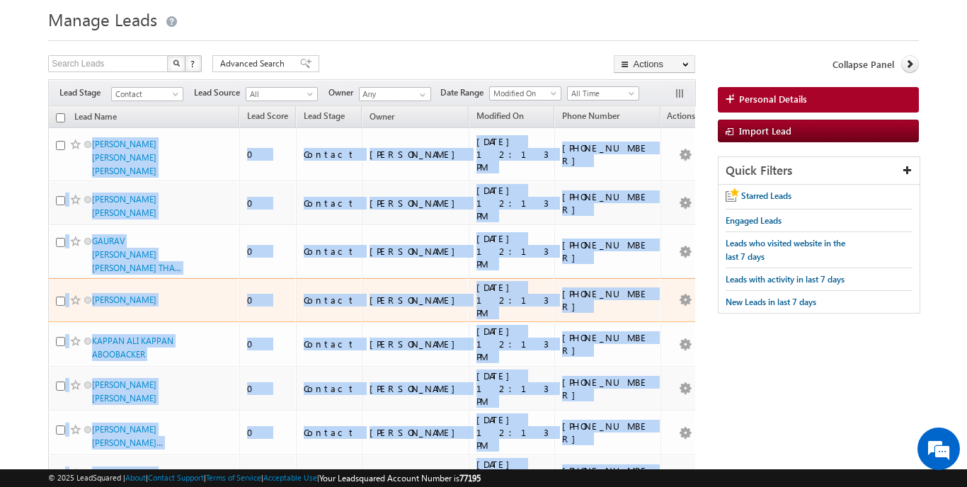
scroll to position [7424, 0]
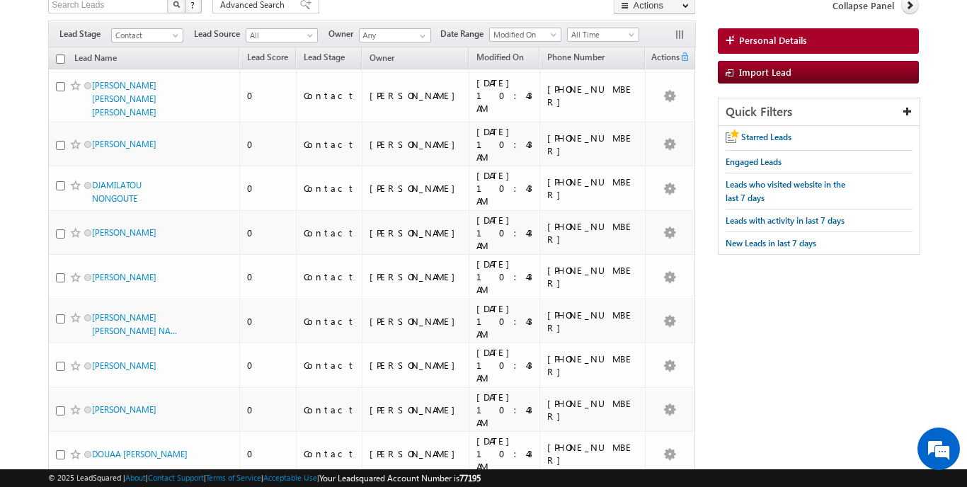
scroll to position [0, 0]
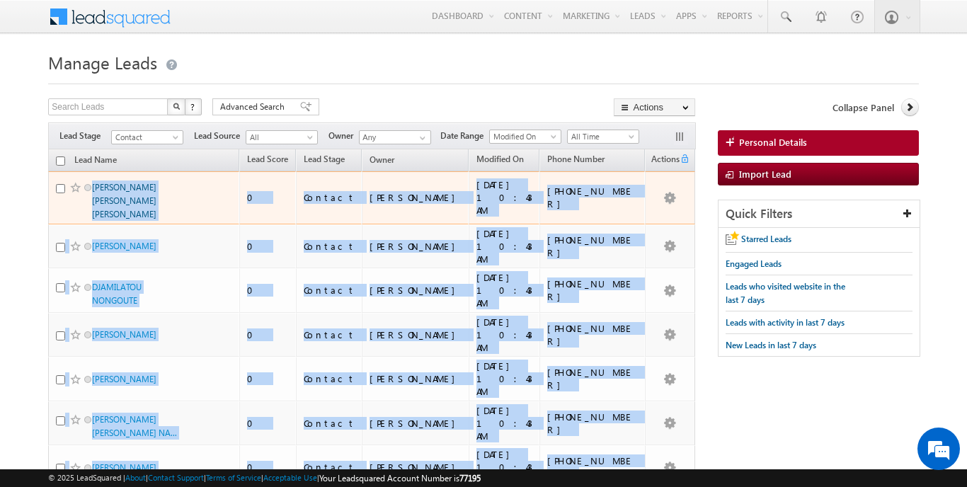
drag, startPoint x: 634, startPoint y: 378, endPoint x: 94, endPoint y: 188, distance: 572.0
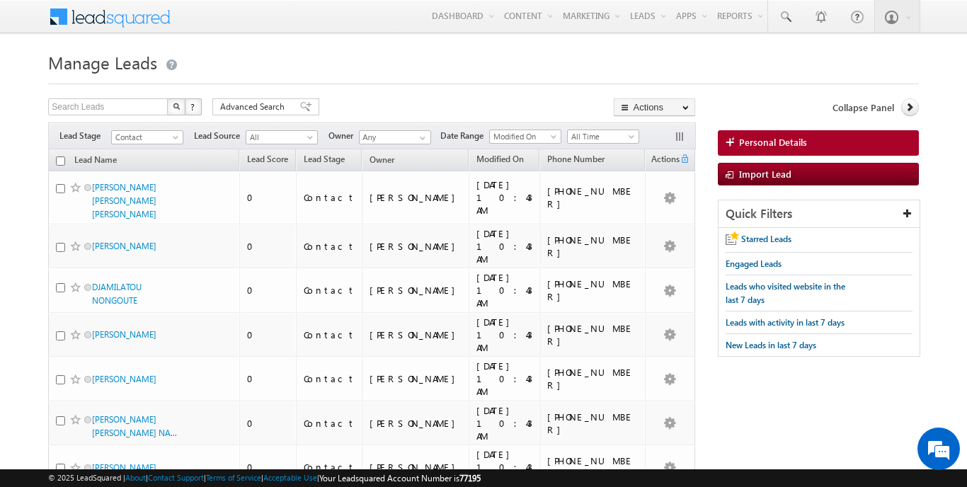
click at [173, 136] on span at bounding box center [176, 140] width 11 height 11
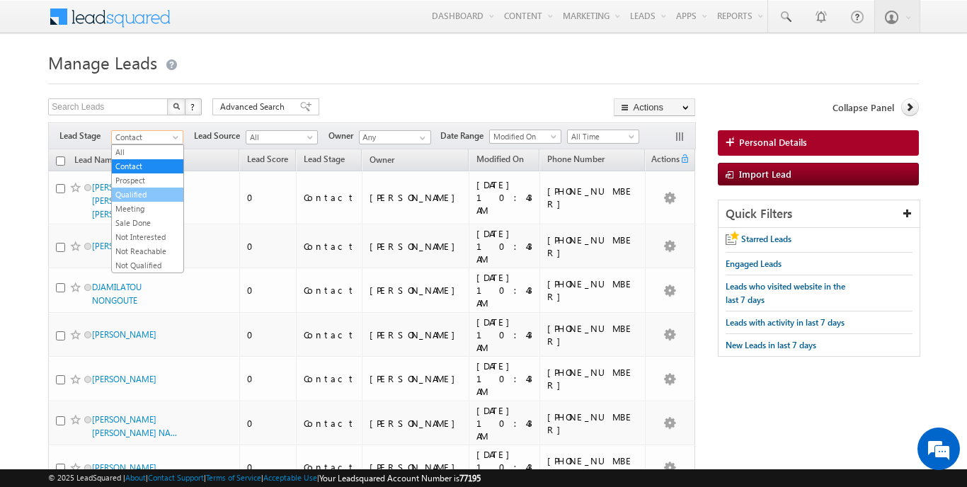
click at [163, 192] on link "Qualified" at bounding box center [148, 194] width 72 height 13
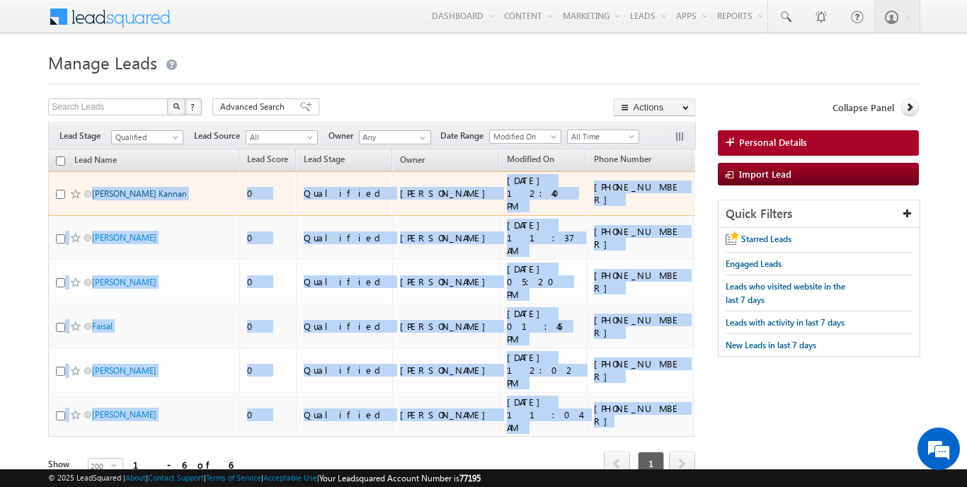
drag, startPoint x: 637, startPoint y: 364, endPoint x: 93, endPoint y: 193, distance: 570.0
click at [93, 193] on tbody "[PERSON_NAME] Kannan 0 Qualified [PERSON_NAME] [DATE] 12:40 PM [PHONE_NUMBER] […" at bounding box center [395, 304] width 695 height 266
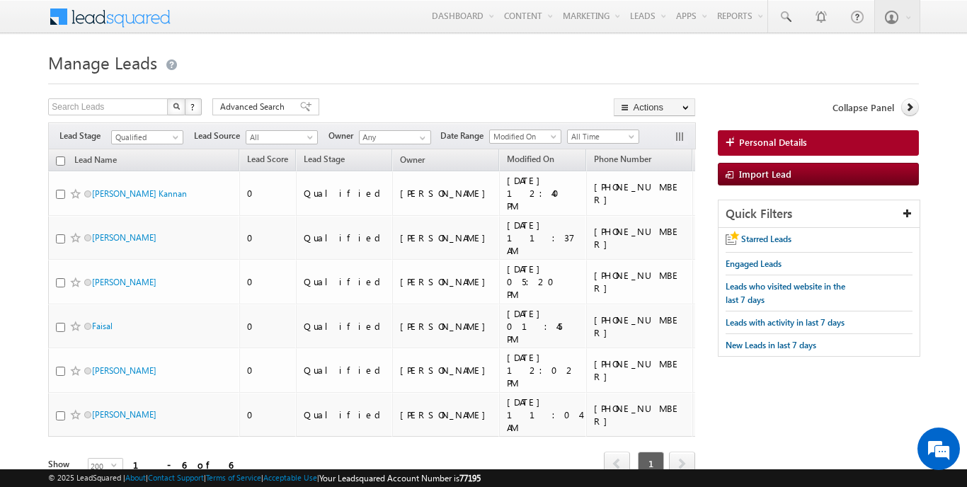
click at [361, 435] on div "Tags × Select at-least one lead to tag... × Close Lead Name (sorted descending)…" at bounding box center [371, 332] width 647 height 366
click at [164, 139] on span "Qualified" at bounding box center [145, 137] width 67 height 13
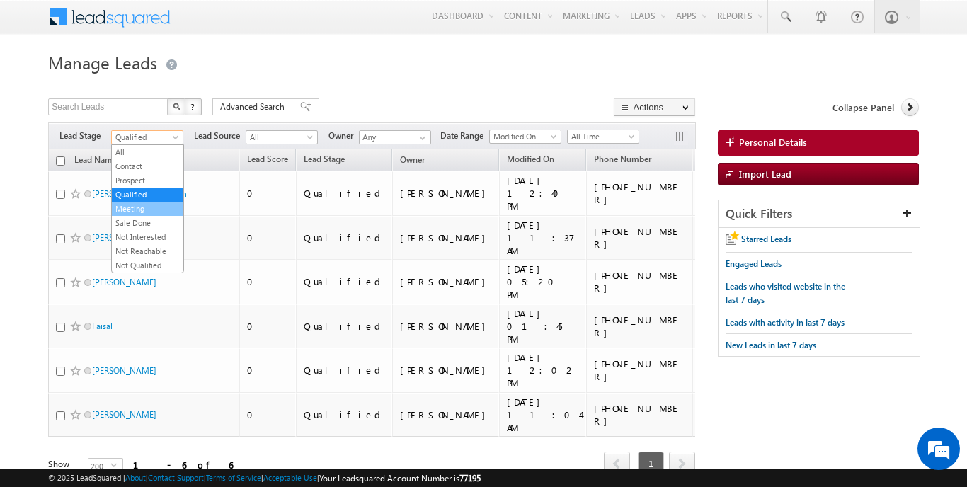
click at [166, 214] on link "Meeting" at bounding box center [148, 209] width 72 height 13
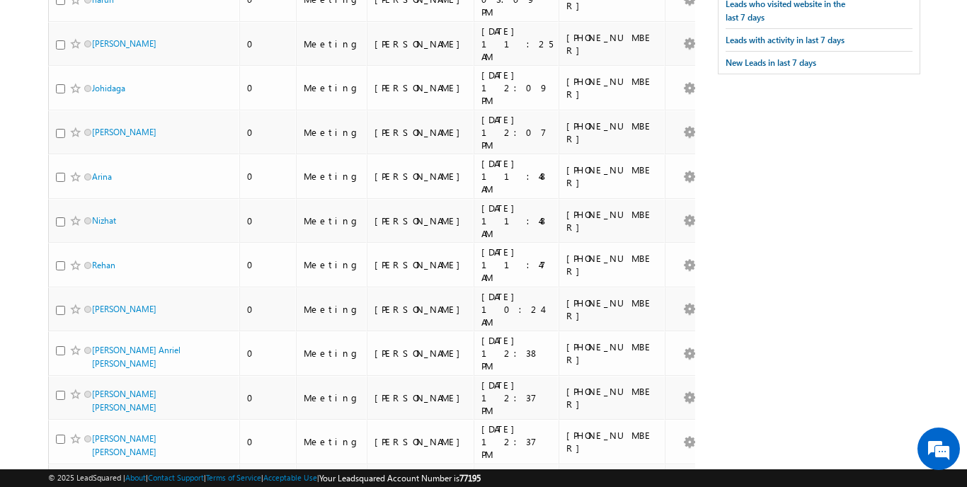
scroll to position [309, 0]
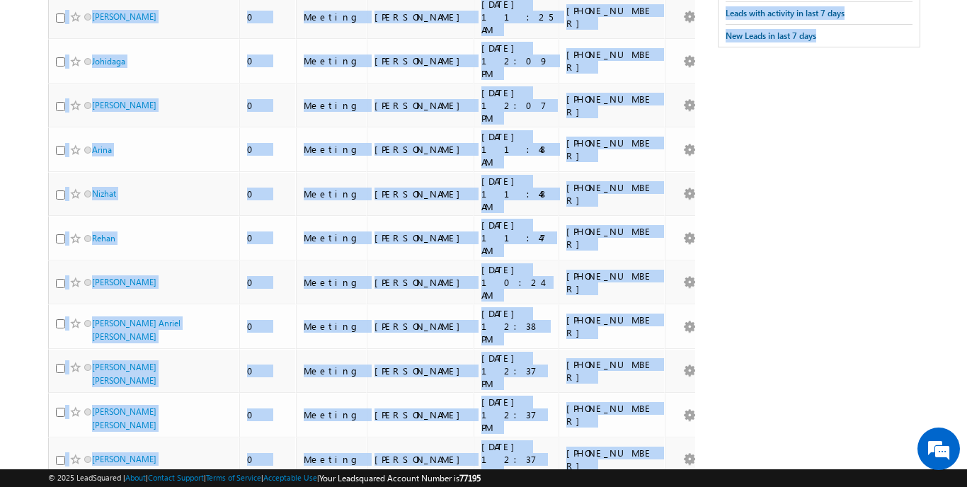
drag, startPoint x: 76, startPoint y: 179, endPoint x: 749, endPoint y: 327, distance: 688.8
click at [753, 333] on div "Search Leads X ? 20 results found Advanced Search Advanced Search Advanced sear…" at bounding box center [483, 307] width 870 height 1037
click at [749, 327] on div "Search Leads X ? 20 results found Advanced Search Advanced Search Advanced sear…" at bounding box center [483, 307] width 870 height 1037
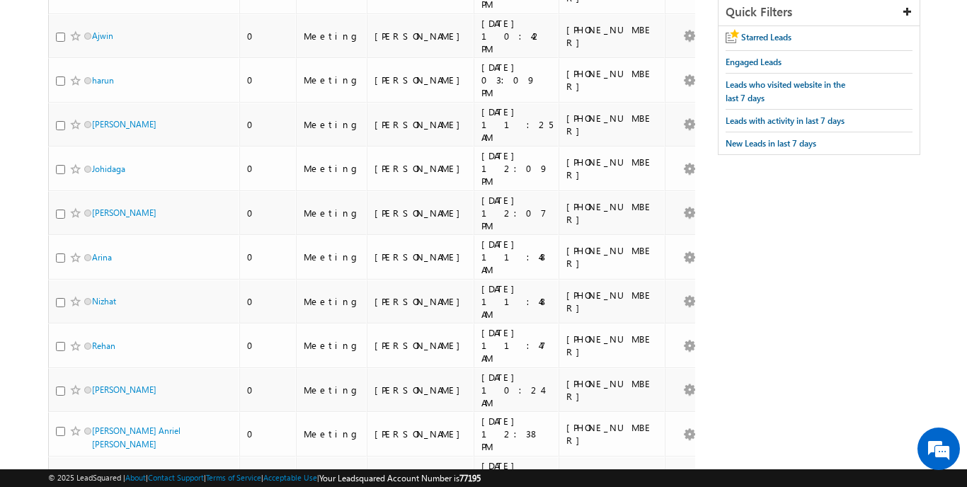
scroll to position [0, 0]
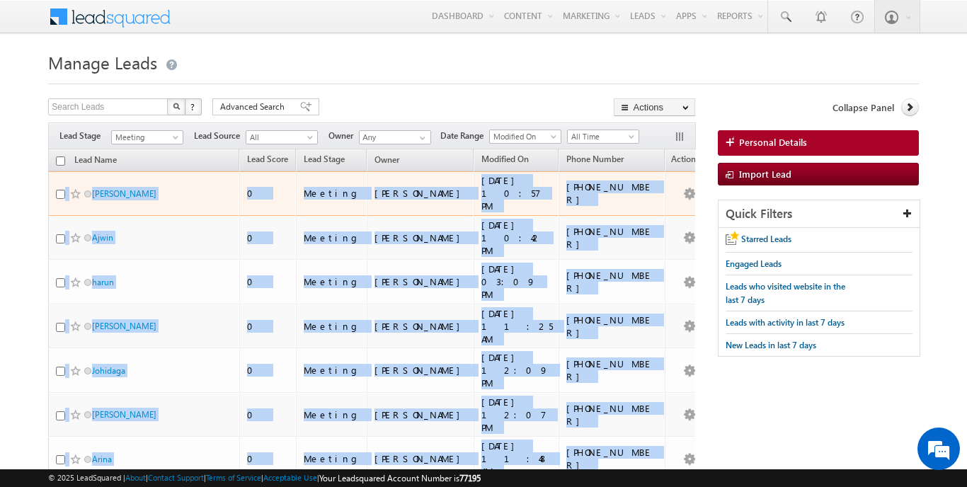
drag, startPoint x: 642, startPoint y: 380, endPoint x: 96, endPoint y: 181, distance: 581.1
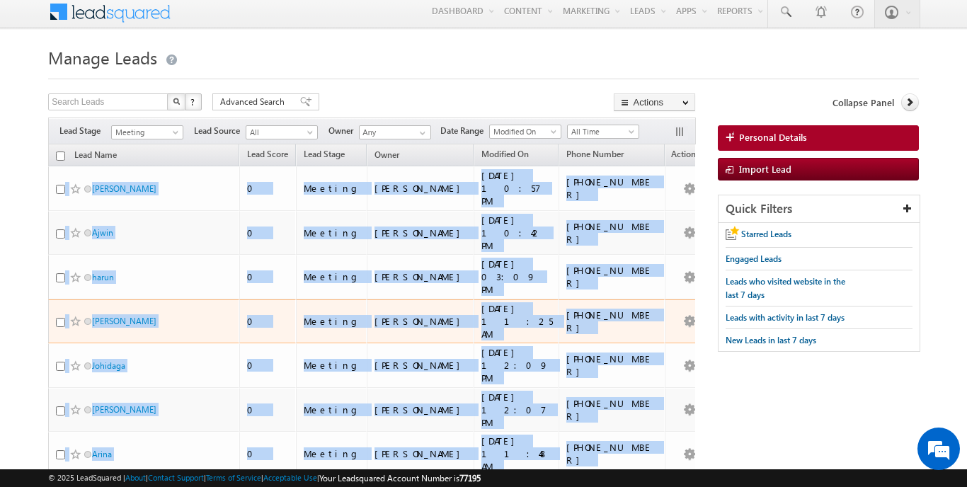
scroll to position [18, 0]
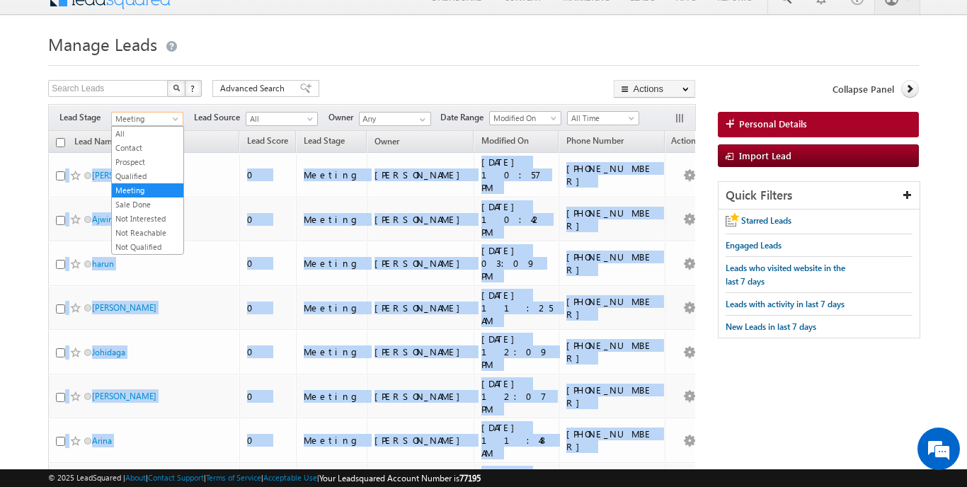
click at [161, 120] on span "Meeting" at bounding box center [145, 119] width 67 height 13
click at [146, 205] on link "Sale Done" at bounding box center [148, 204] width 72 height 13
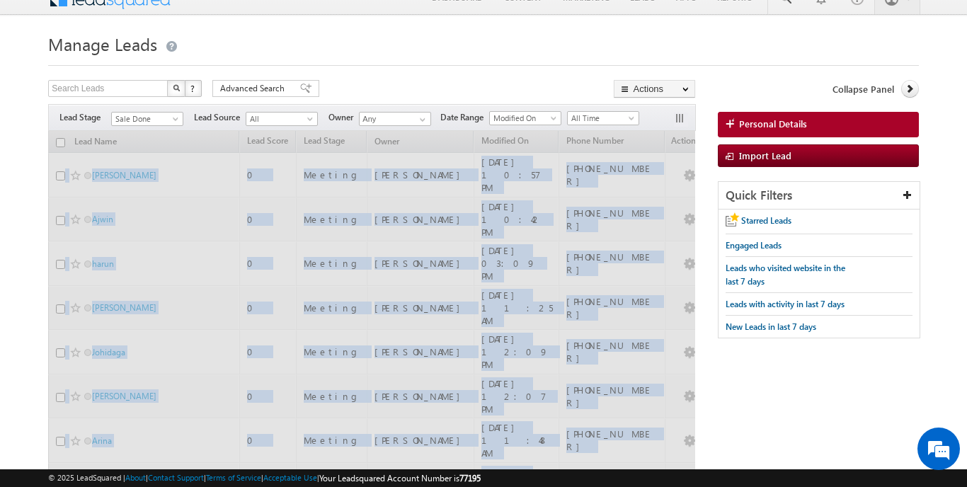
scroll to position [0, 0]
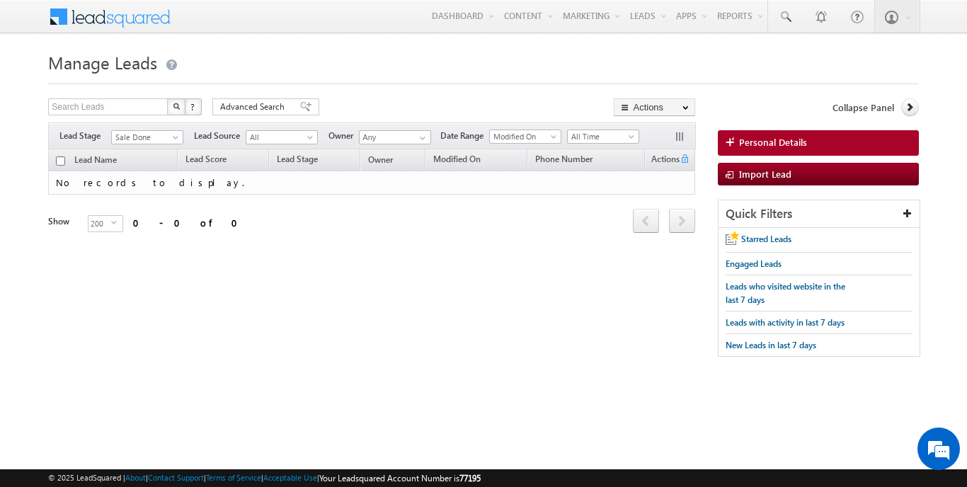
click at [99, 314] on div "Search Leads X ? 0 results found Advanced Search Advanced Search Advanced searc…" at bounding box center [483, 234] width 870 height 273
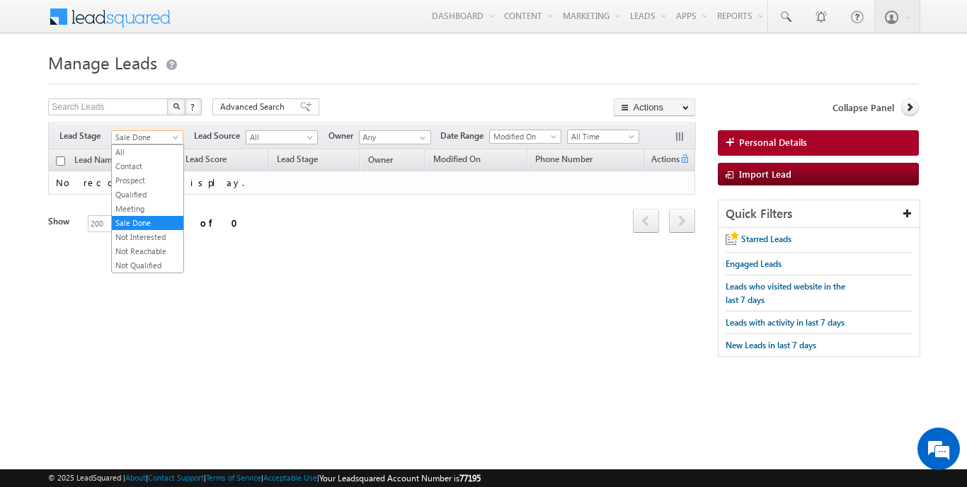
click at [176, 136] on span at bounding box center [176, 140] width 11 height 11
click at [152, 268] on link "Not Qualified" at bounding box center [148, 265] width 72 height 13
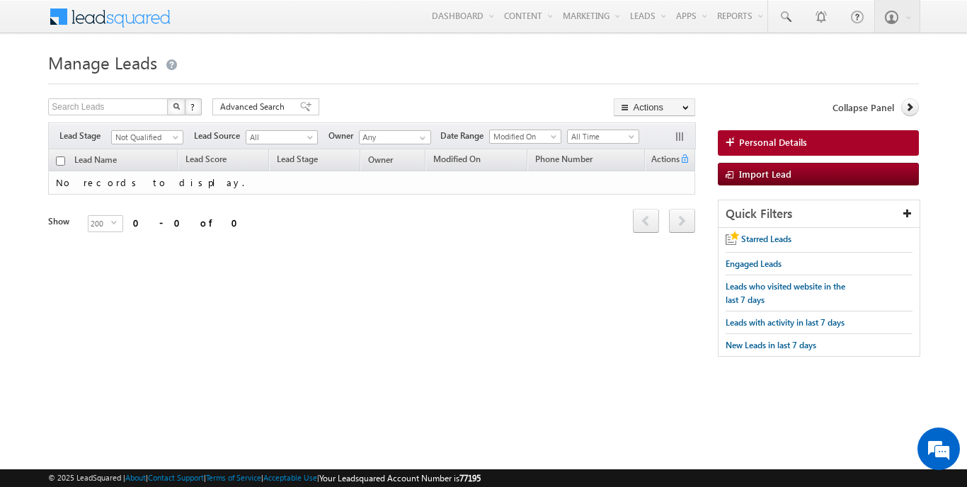
click at [150, 130] on span "Not Qualified" at bounding box center [147, 136] width 72 height 12
click at [150, 138] on span "Not Qualified" at bounding box center [145, 137] width 67 height 13
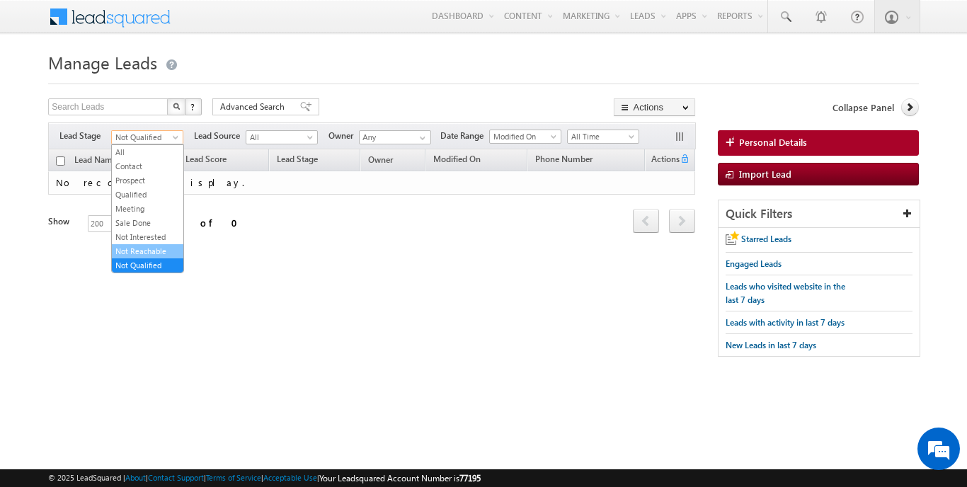
click at [159, 246] on link "Not Reachable" at bounding box center [148, 251] width 72 height 13
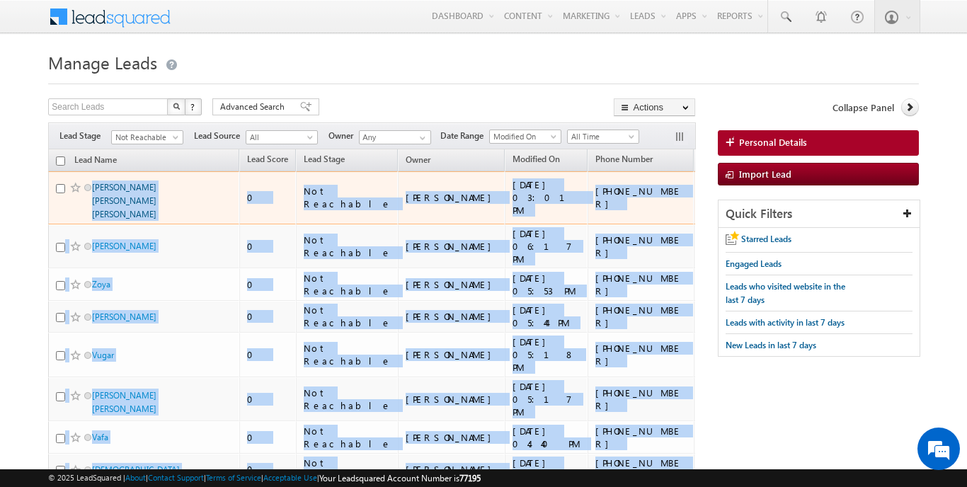
drag, startPoint x: 643, startPoint y: 378, endPoint x: 93, endPoint y: 186, distance: 582.7
click at [93, 186] on div "Lead Name (sorted descending) Lead Score Lead Stage Owner" at bounding box center [371, 450] width 647 height 602
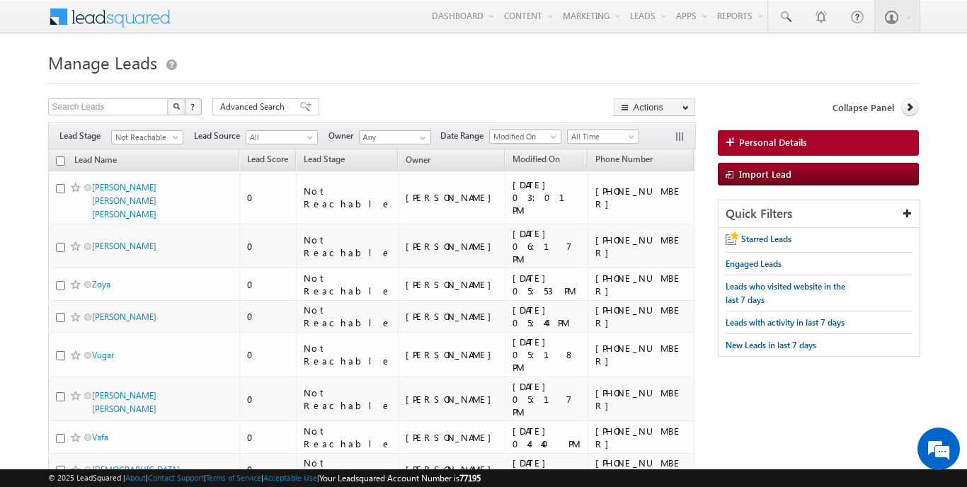
click at [435, 76] on div at bounding box center [483, 79] width 870 height 9
click at [171, 130] on link "Not Reachable" at bounding box center [147, 137] width 72 height 14
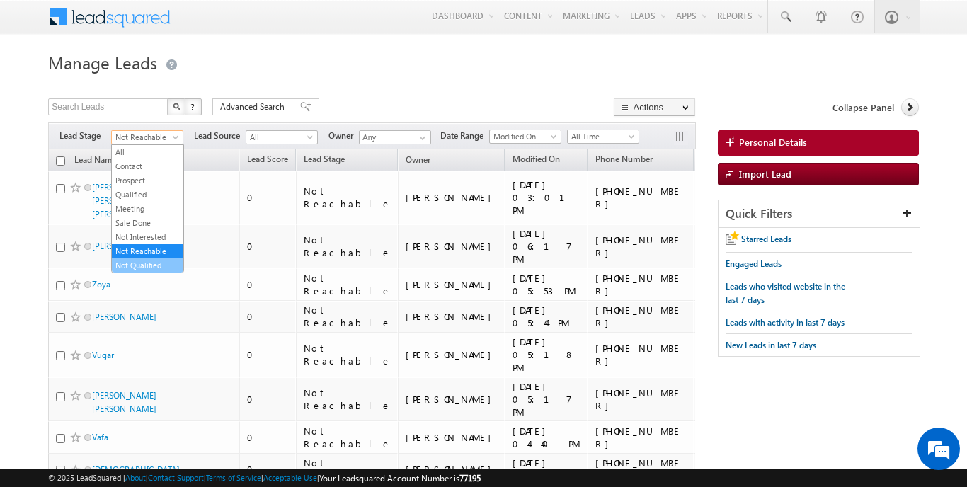
click at [156, 266] on link "Not Qualified" at bounding box center [148, 265] width 72 height 13
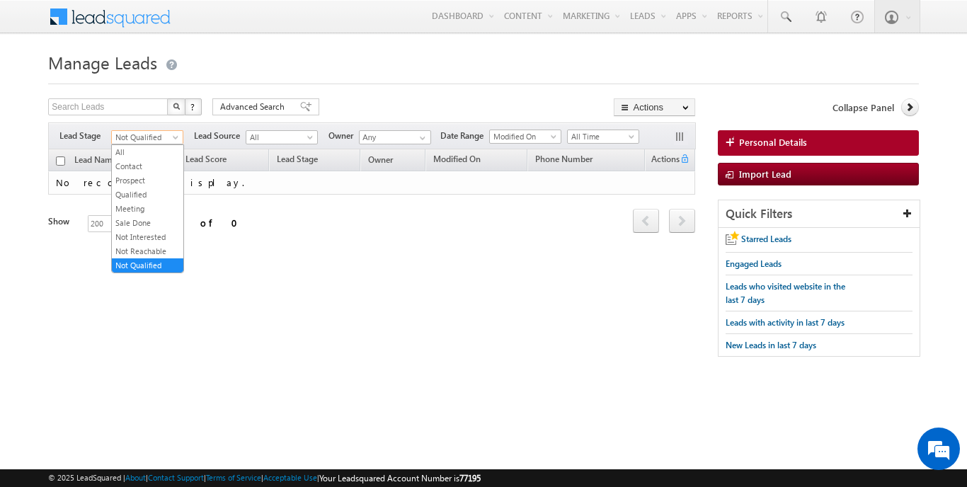
click at [144, 141] on span "Not Qualified" at bounding box center [145, 137] width 67 height 13
click at [405, 339] on div "Search Leads X ? 0 results found Advanced Search Advanced Search Advanced searc…" at bounding box center [483, 234] width 870 height 273
click at [162, 143] on span "Not Qualified" at bounding box center [145, 137] width 67 height 13
click at [153, 169] on link "Contact" at bounding box center [148, 166] width 72 height 13
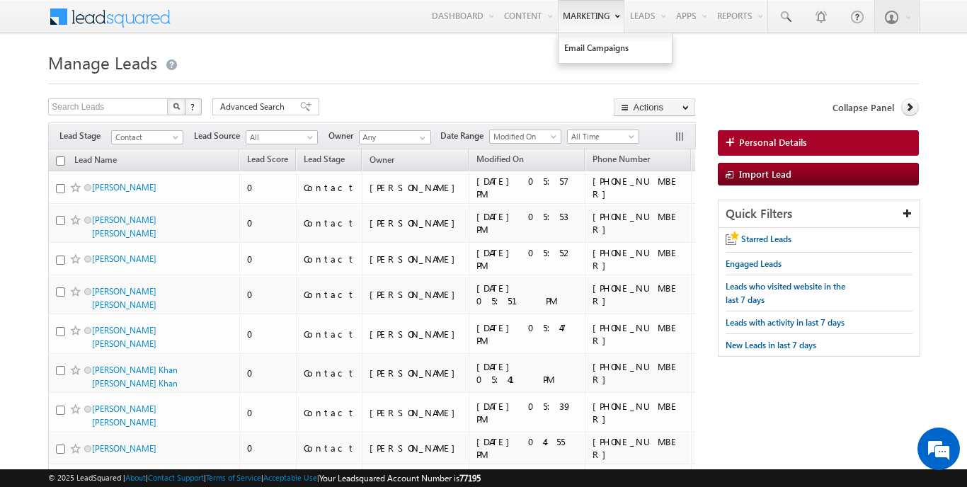
click at [598, 1] on link "Marketing" at bounding box center [591, 16] width 67 height 33
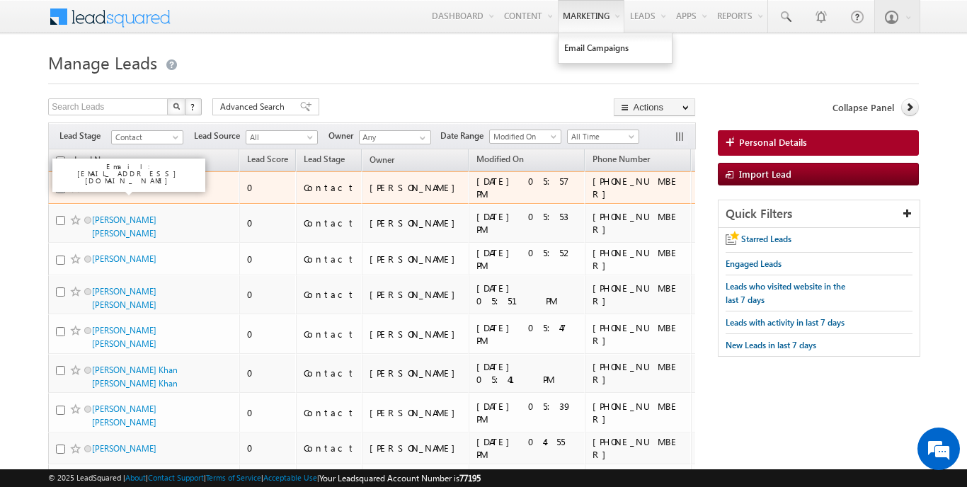
click at [99, 191] on link "[PERSON_NAME]" at bounding box center [124, 187] width 64 height 11
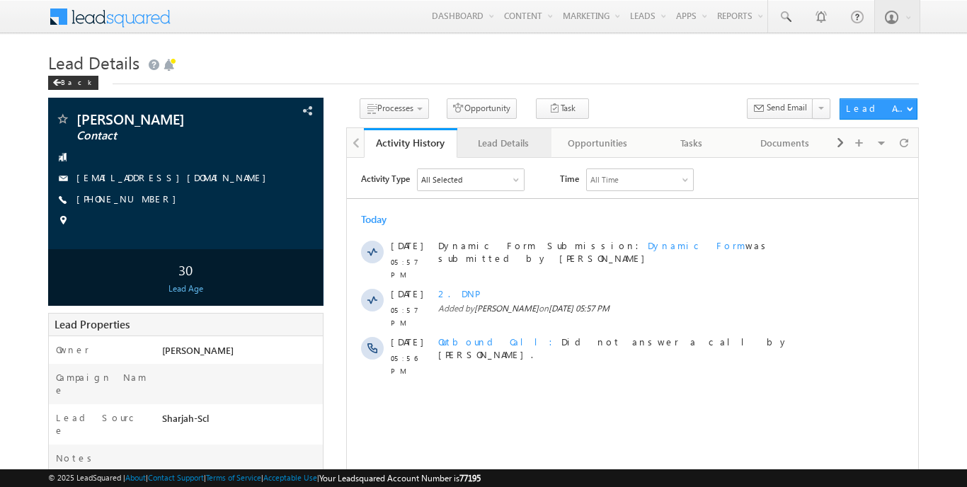
click at [491, 152] on div "Lead Details" at bounding box center [503, 143] width 69 height 17
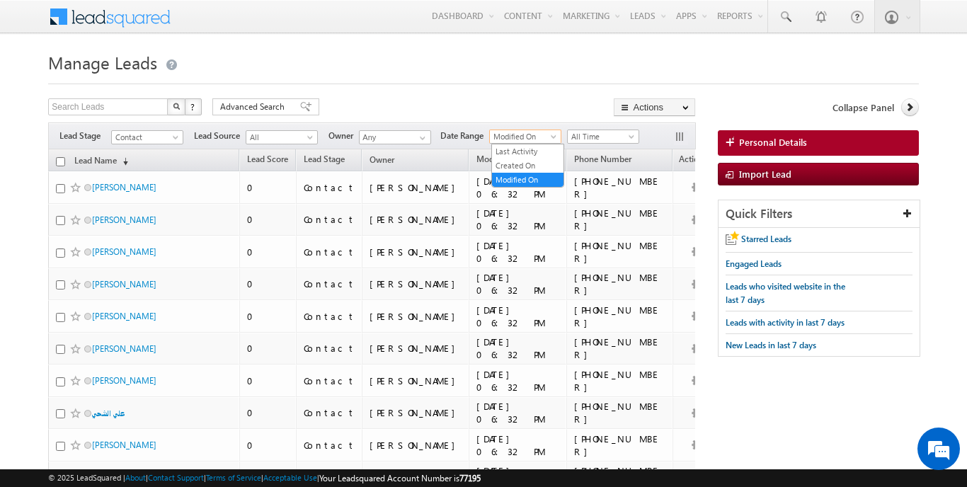
click at [527, 136] on span "Modified On" at bounding box center [523, 136] width 67 height 13
click at [430, 141] on div "Any Any" at bounding box center [394, 137] width 71 height 15
click at [423, 140] on span at bounding box center [422, 137] width 11 height 11
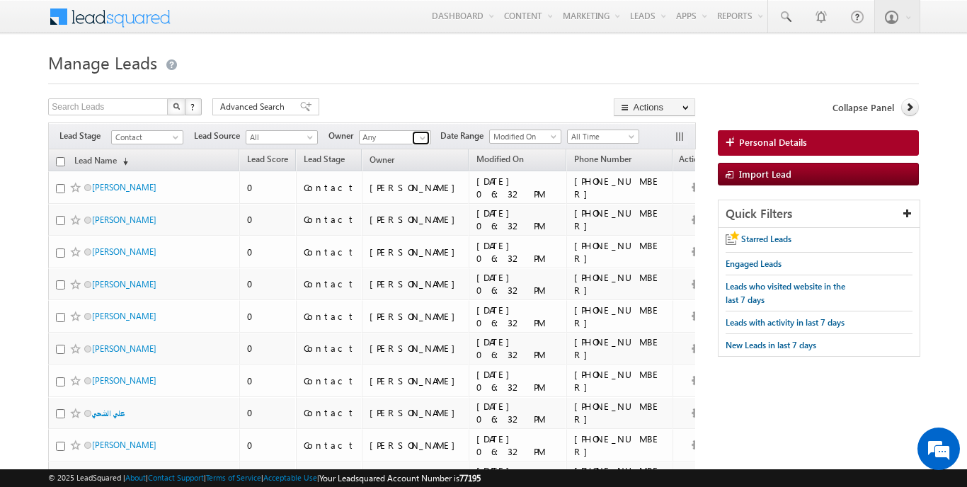
click at [420, 137] on span at bounding box center [422, 137] width 11 height 11
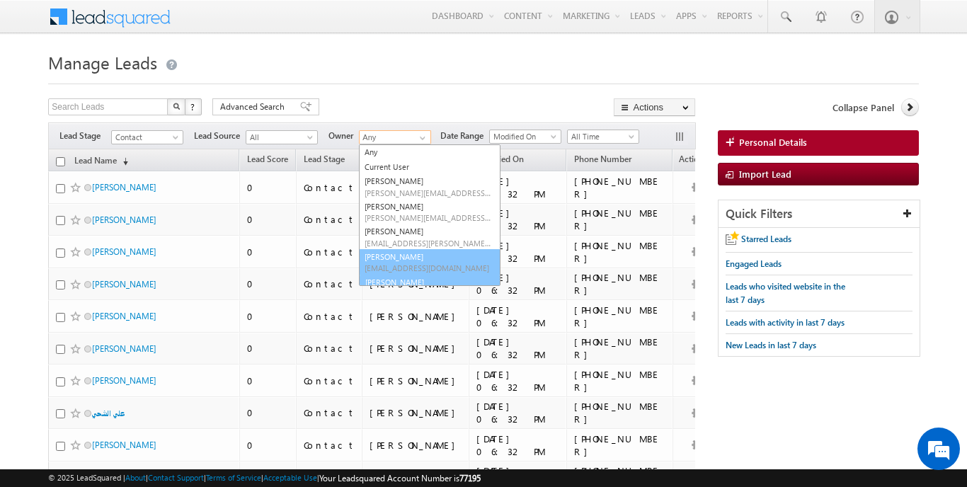
scroll to position [13, 0]
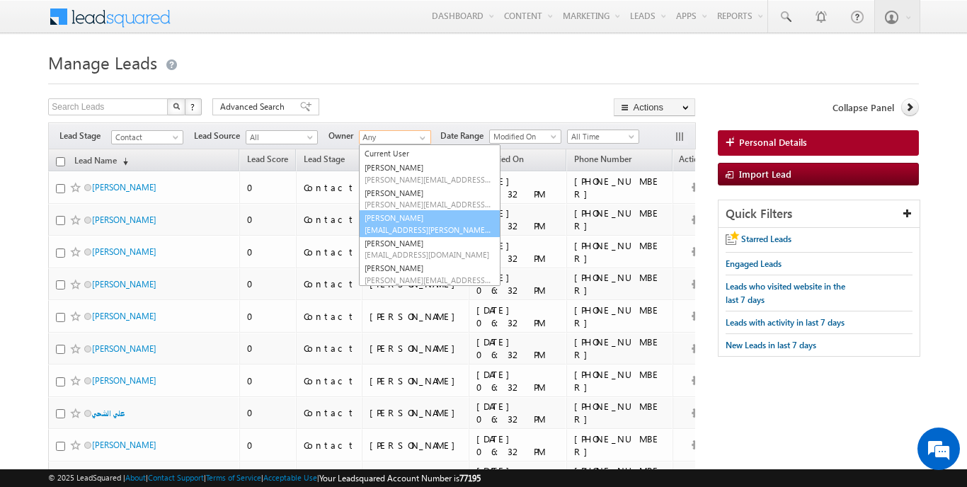
click at [416, 227] on span "mangal.mewada@indglobal.ae" at bounding box center [428, 229] width 127 height 11
type input "[PERSON_NAME]"
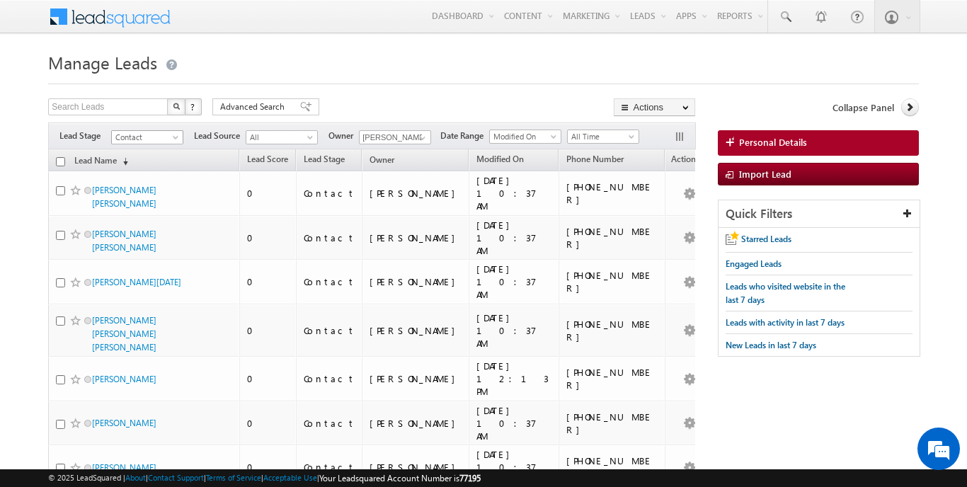
click at [155, 137] on span "Contact" at bounding box center [145, 137] width 67 height 13
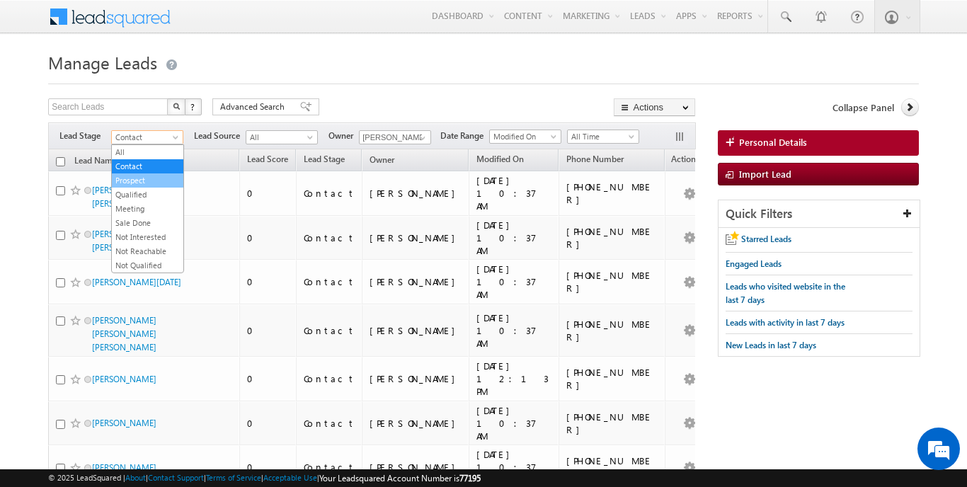
click at [149, 187] on li "Prospect" at bounding box center [148, 180] width 72 height 14
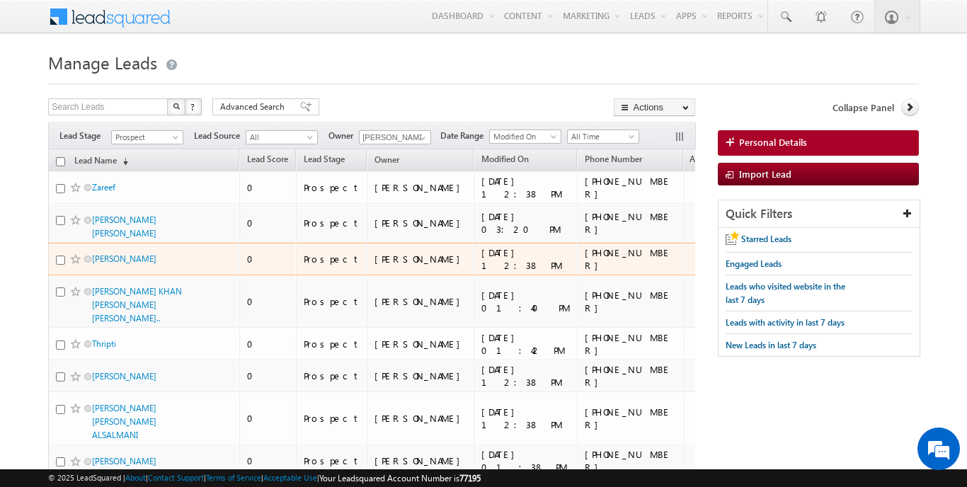
scroll to position [0, 0]
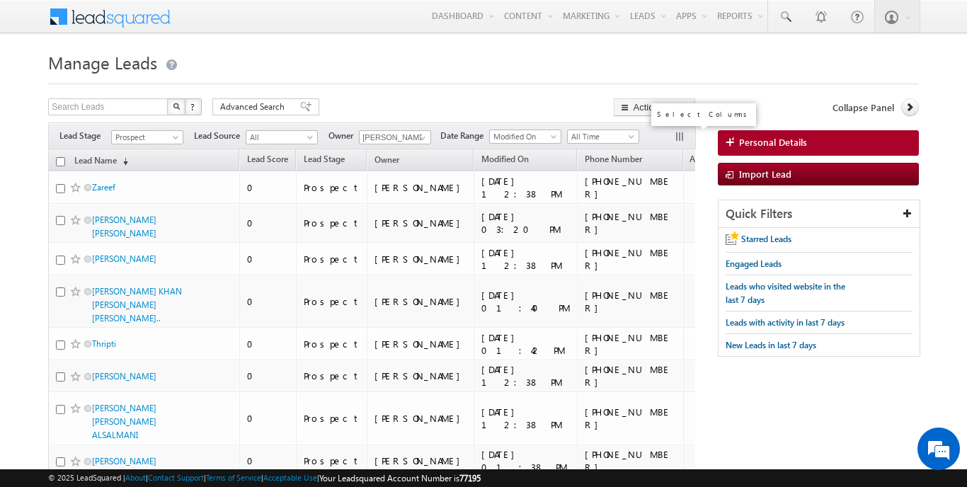
click at [674, 135] on button "button" at bounding box center [681, 138] width 14 height 14
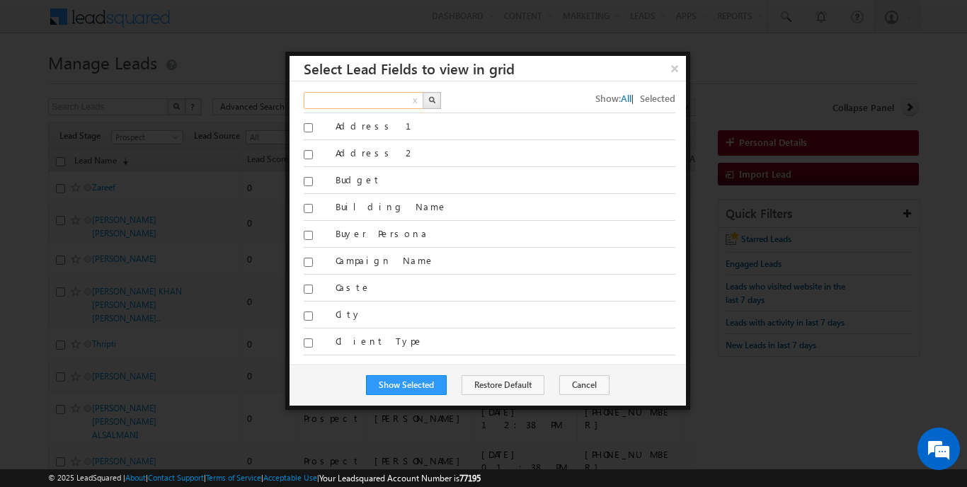
click at [370, 101] on input "text" at bounding box center [364, 100] width 121 height 17
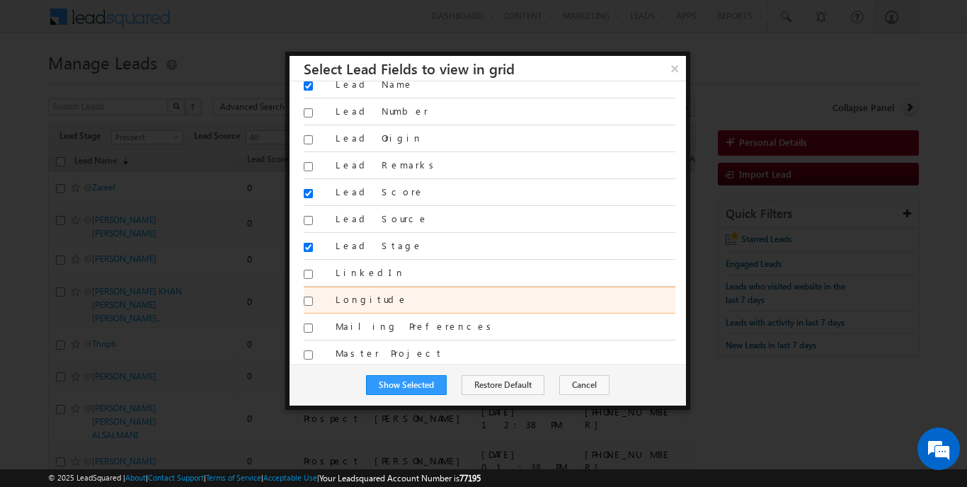
scroll to position [1168, 0]
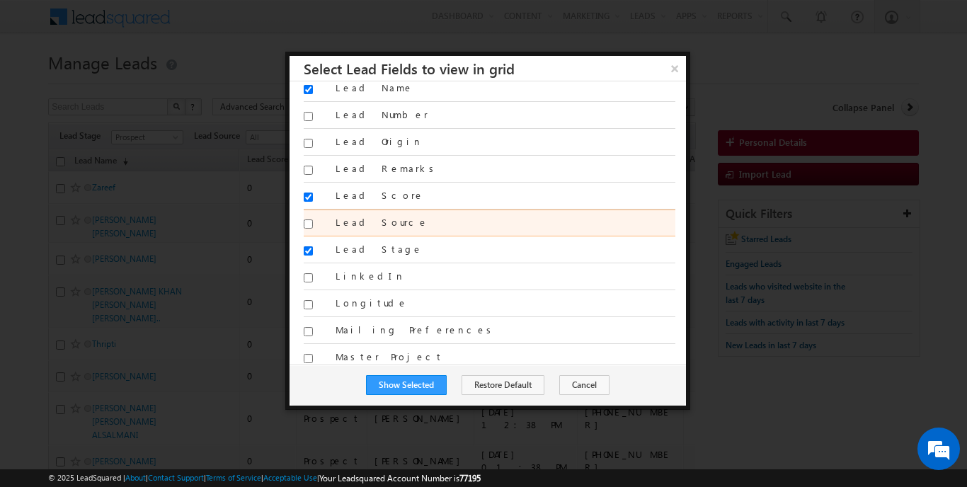
type input "Search Fields"
click at [309, 228] on input "Lead Source" at bounding box center [308, 224] width 9 height 9
checkbox input "true"
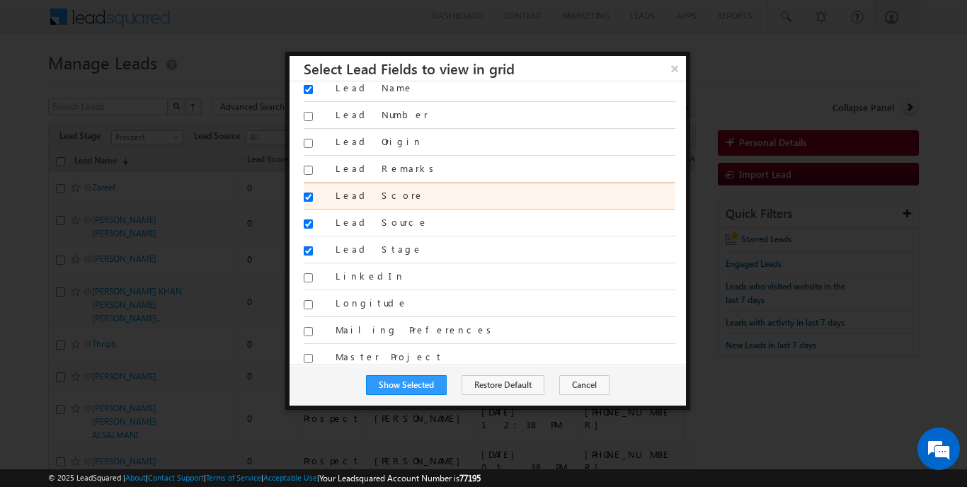
click at [309, 195] on input "Lead Score" at bounding box center [308, 197] width 9 height 9
checkbox input "false"
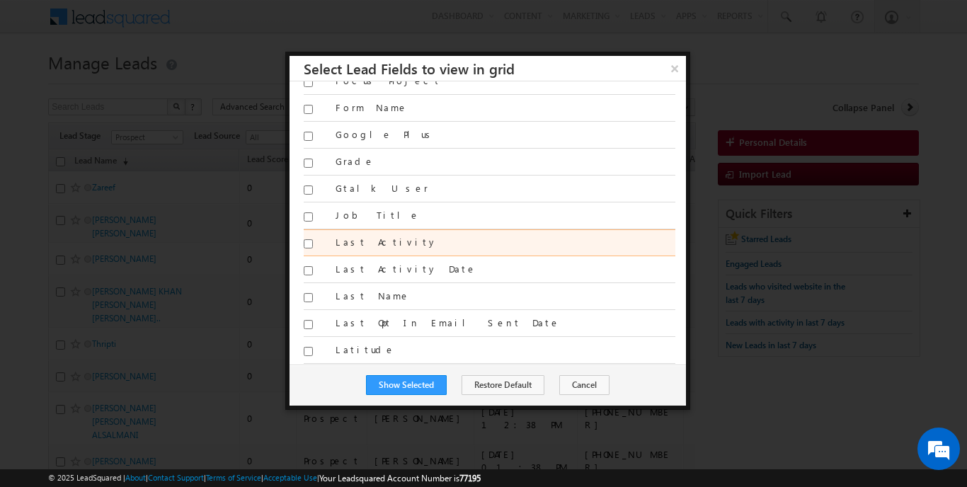
scroll to position [849, 0]
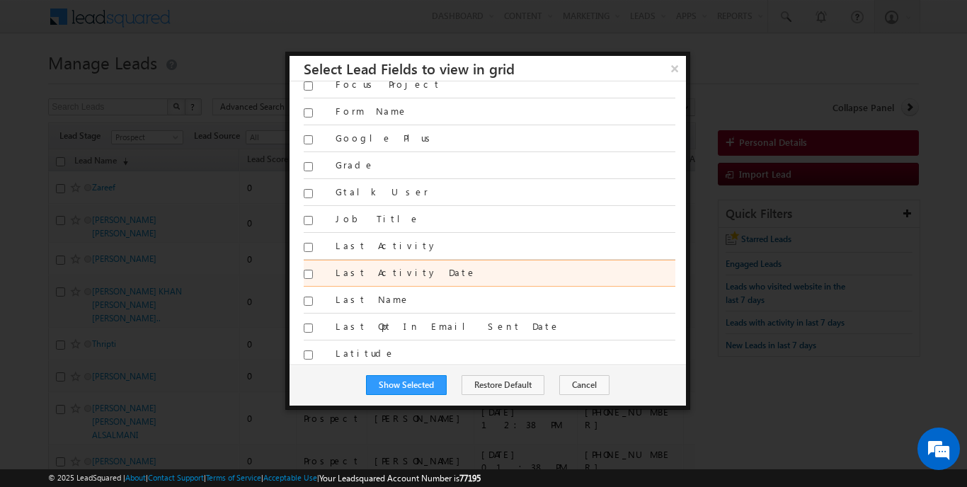
click at [310, 272] on input "Last Activity Date" at bounding box center [308, 274] width 9 height 9
checkbox input "true"
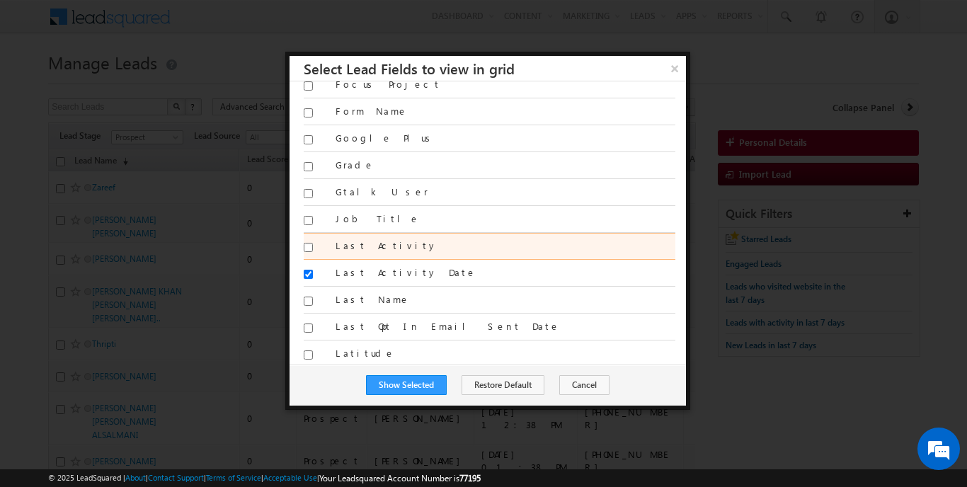
click at [308, 247] on input "Last Activity" at bounding box center [308, 247] width 9 height 9
checkbox input "true"
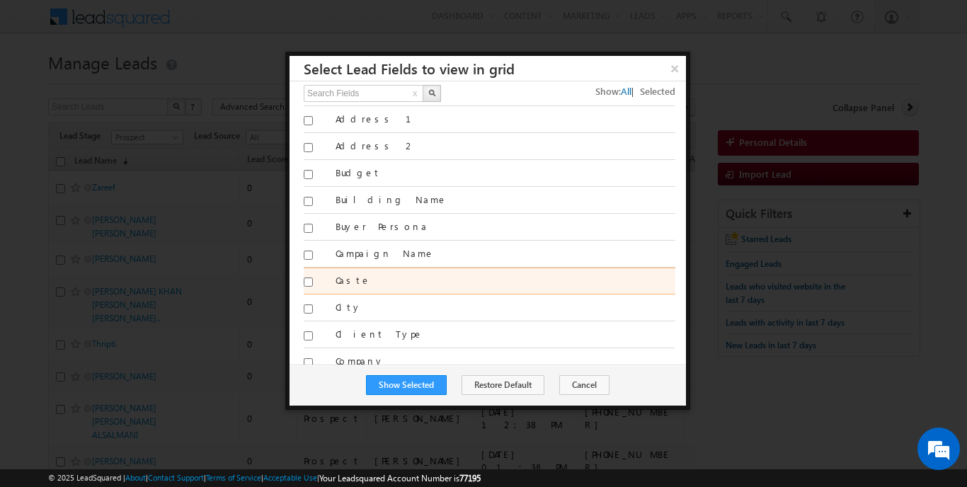
scroll to position [0, 0]
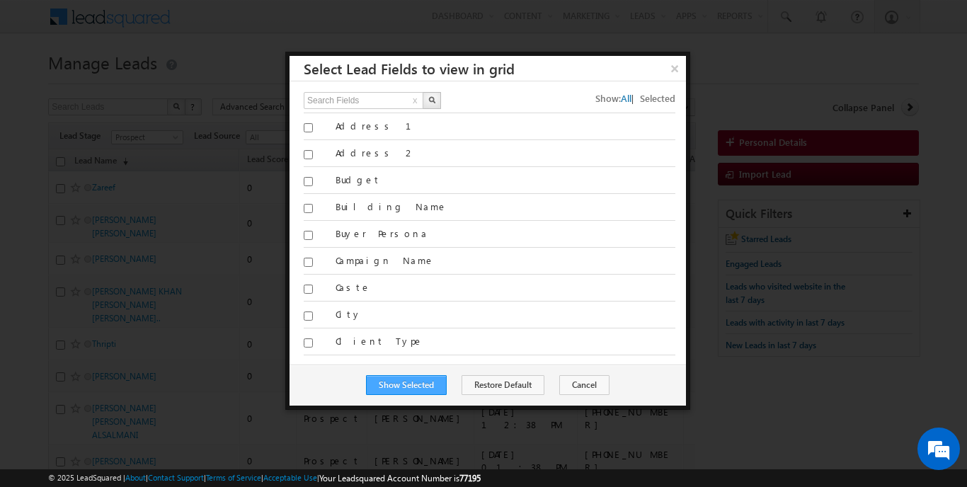
click at [423, 380] on button "Show Selected" at bounding box center [406, 385] width 81 height 20
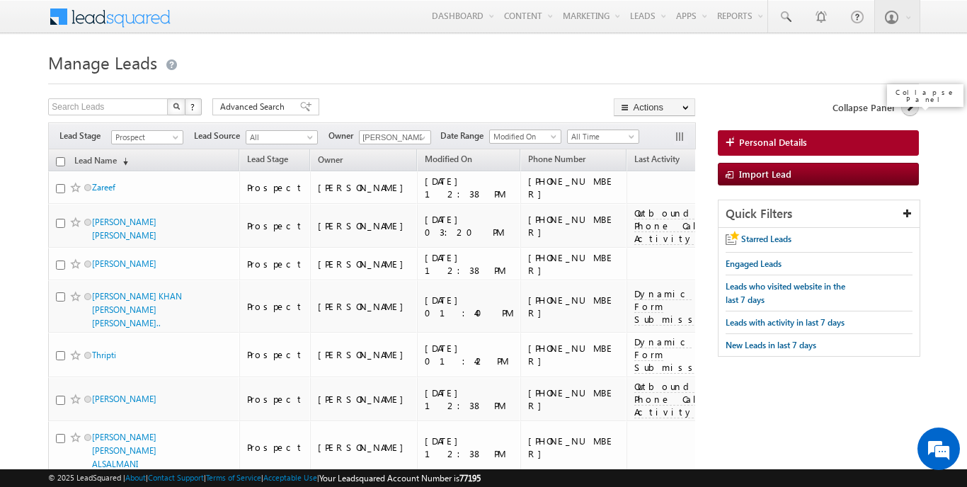
click at [909, 113] on link at bounding box center [910, 107] width 18 height 18
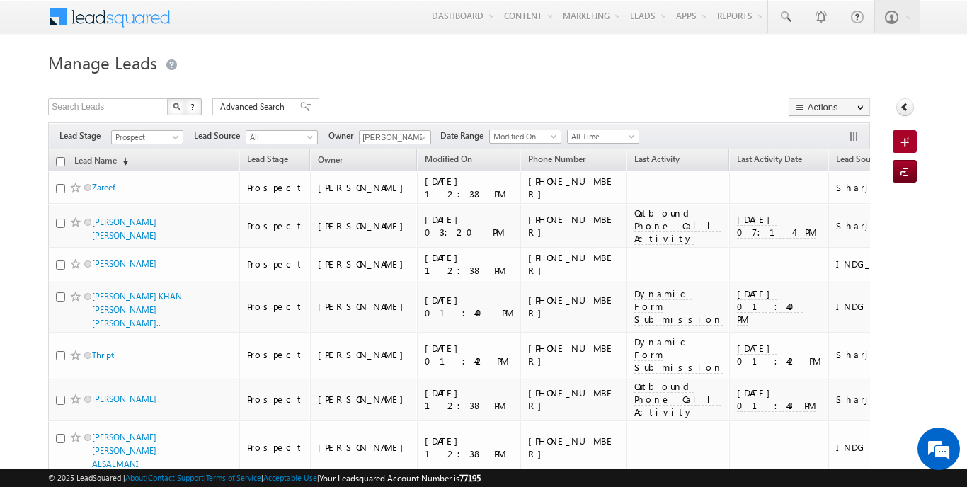
drag, startPoint x: 238, startPoint y: 162, endPoint x: 207, endPoint y: 161, distance: 31.2
drag, startPoint x: 239, startPoint y: 166, endPoint x: 210, endPoint y: 161, distance: 29.5
click at [239, 161] on th "Lead Name (sorted descending)" at bounding box center [143, 160] width 191 height 22
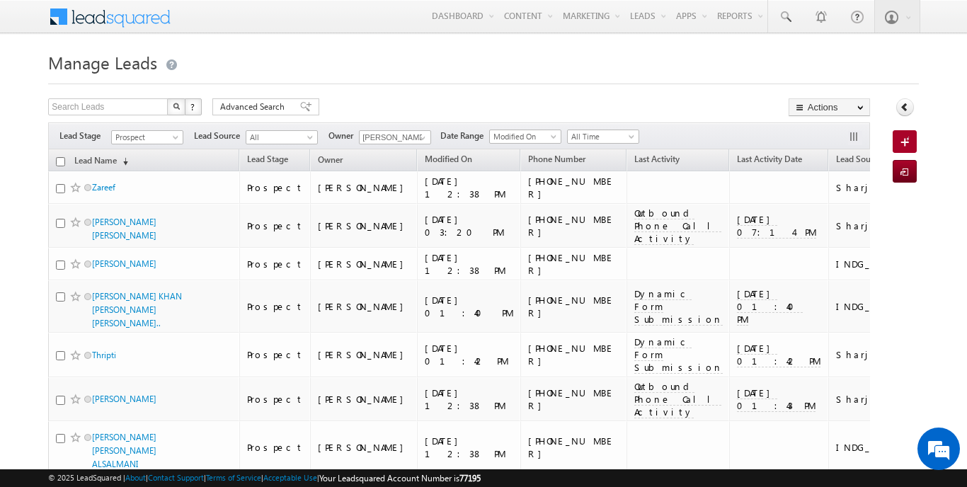
drag, startPoint x: 238, startPoint y: 161, endPoint x: 216, endPoint y: 160, distance: 22.0
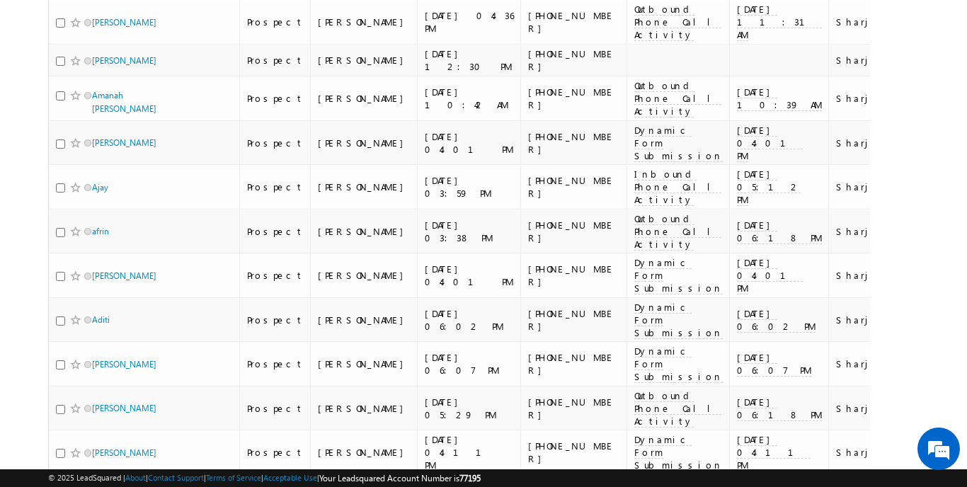
scroll to position [5503, 0]
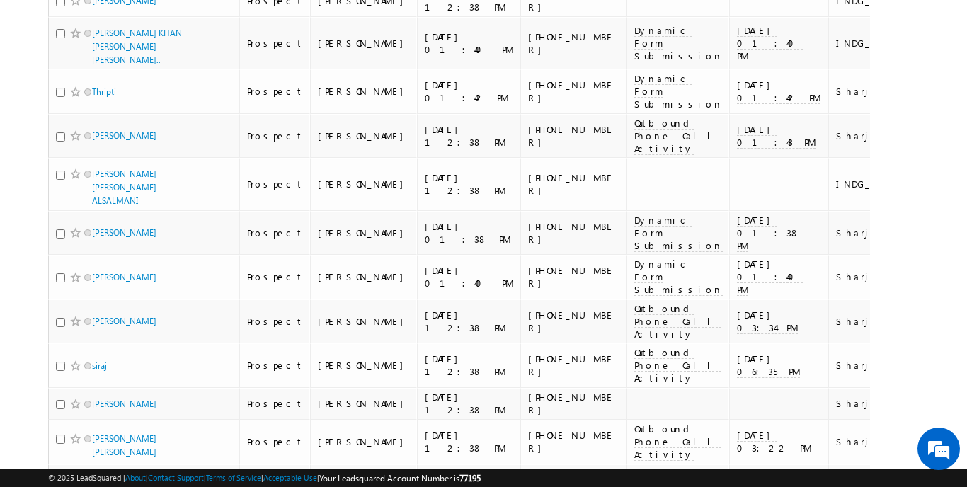
scroll to position [122, 0]
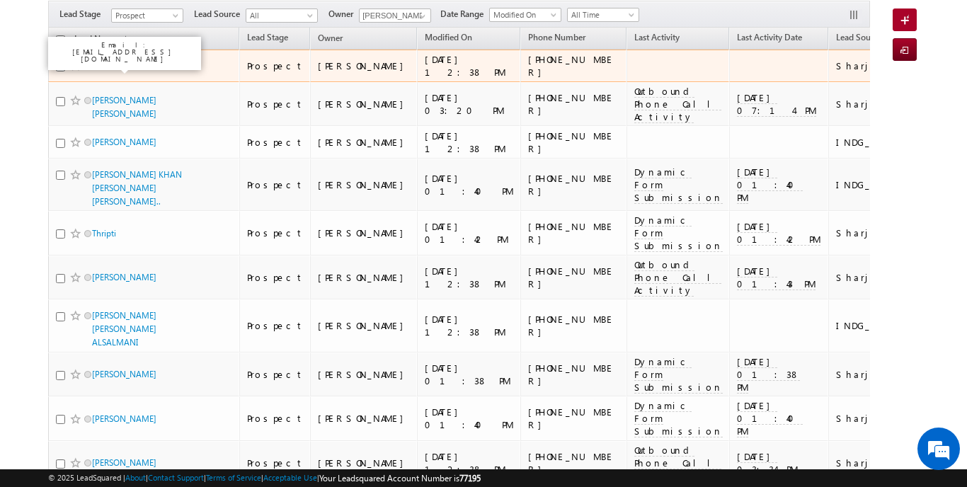
drag, startPoint x: 756, startPoint y: 361, endPoint x: 93, endPoint y: 137, distance: 699.7
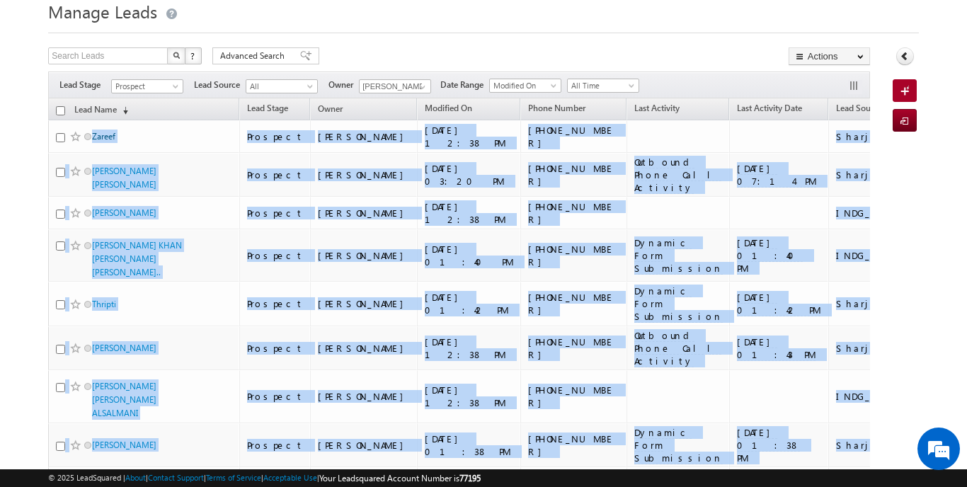
copy tbody "Zareef Prospect Mangal Mewada 12/07/2025 12:38 PM +971-555501678 Sharjah-Scl Yo…"
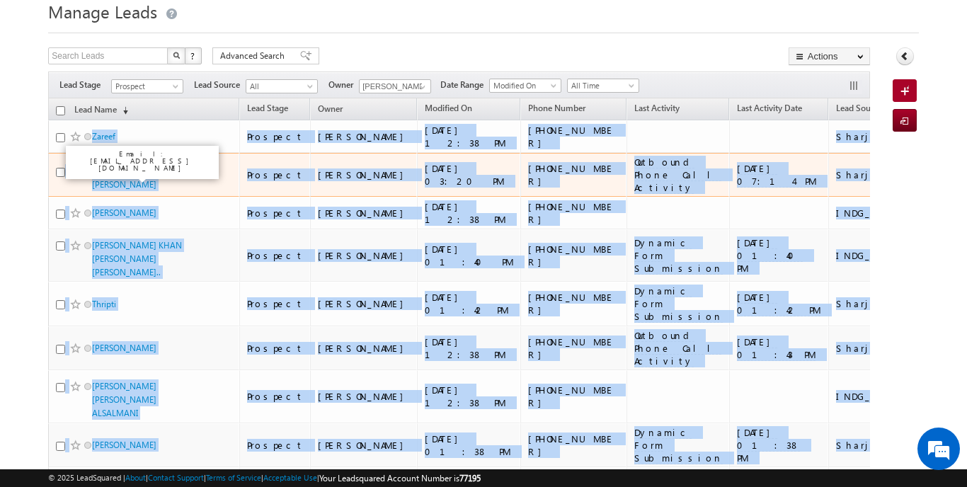
copy tbody "Zareef Prospect Mangal Mewada 12/07/2025 12:38 PM +971-555501678 Sharjah-Scl Yo…"
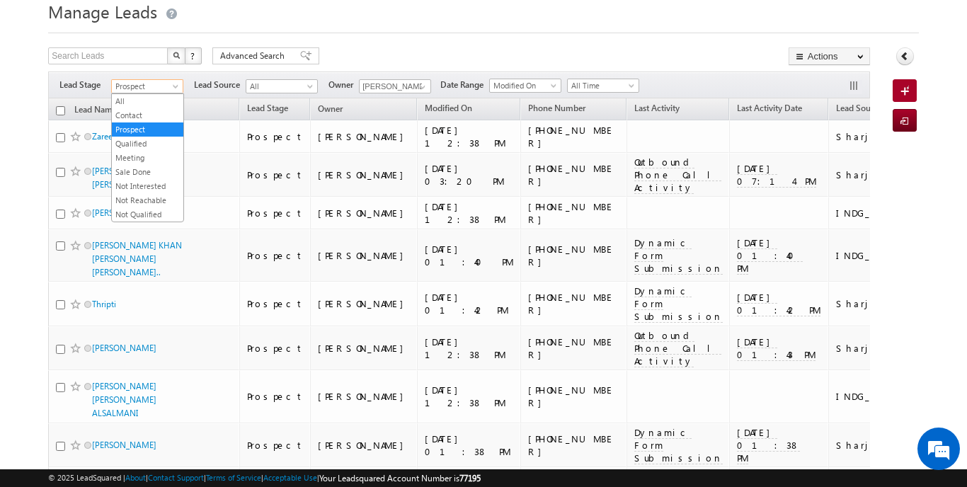
click at [171, 88] on span at bounding box center [176, 89] width 11 height 11
click at [160, 144] on link "Qualified" at bounding box center [148, 143] width 72 height 13
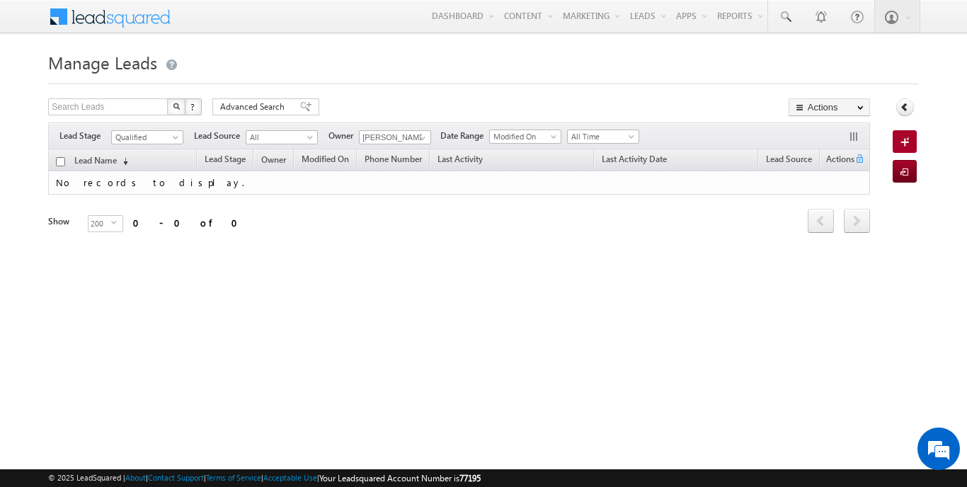
scroll to position [0, 0]
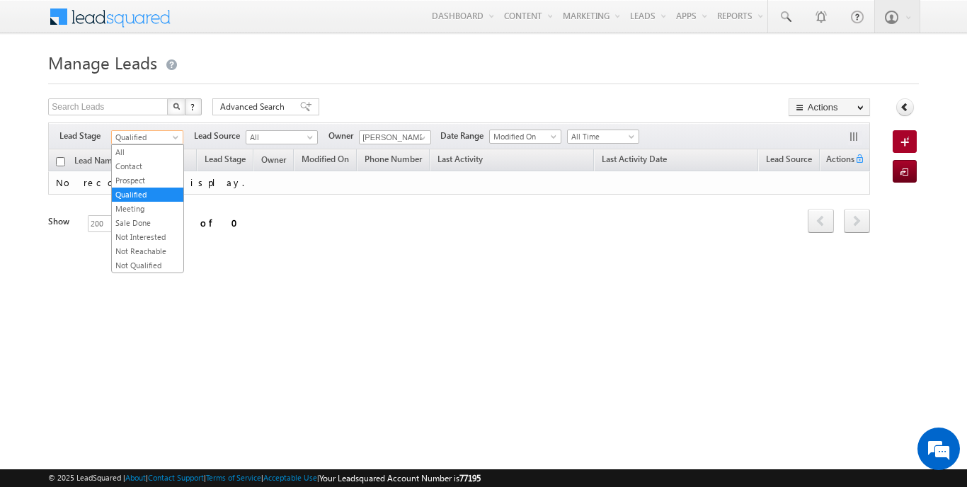
click at [156, 139] on span "Qualified" at bounding box center [145, 137] width 67 height 13
click at [149, 205] on link "Meeting" at bounding box center [148, 209] width 72 height 13
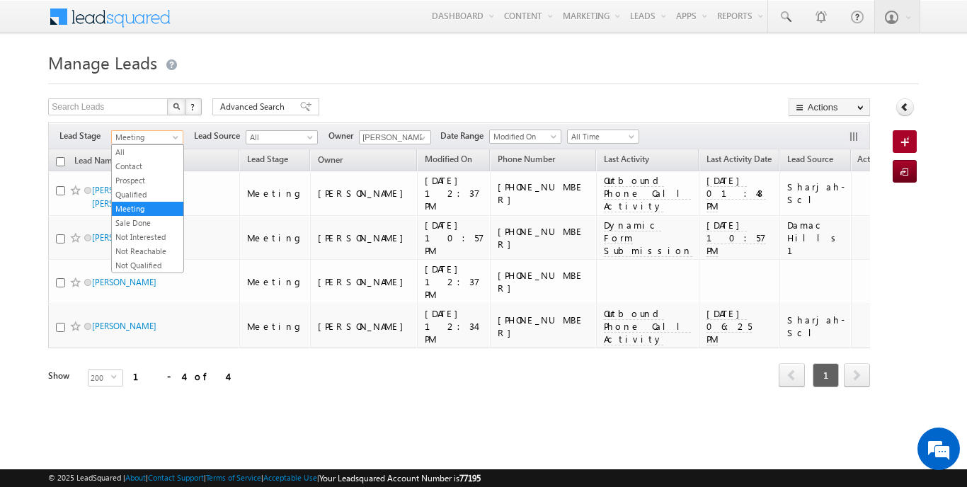
click at [158, 142] on span "Meeting" at bounding box center [145, 137] width 67 height 13
click at [420, 71] on h1 "Manage Leads" at bounding box center [483, 61] width 870 height 28
